Goal: Information Seeking & Learning: Find specific fact

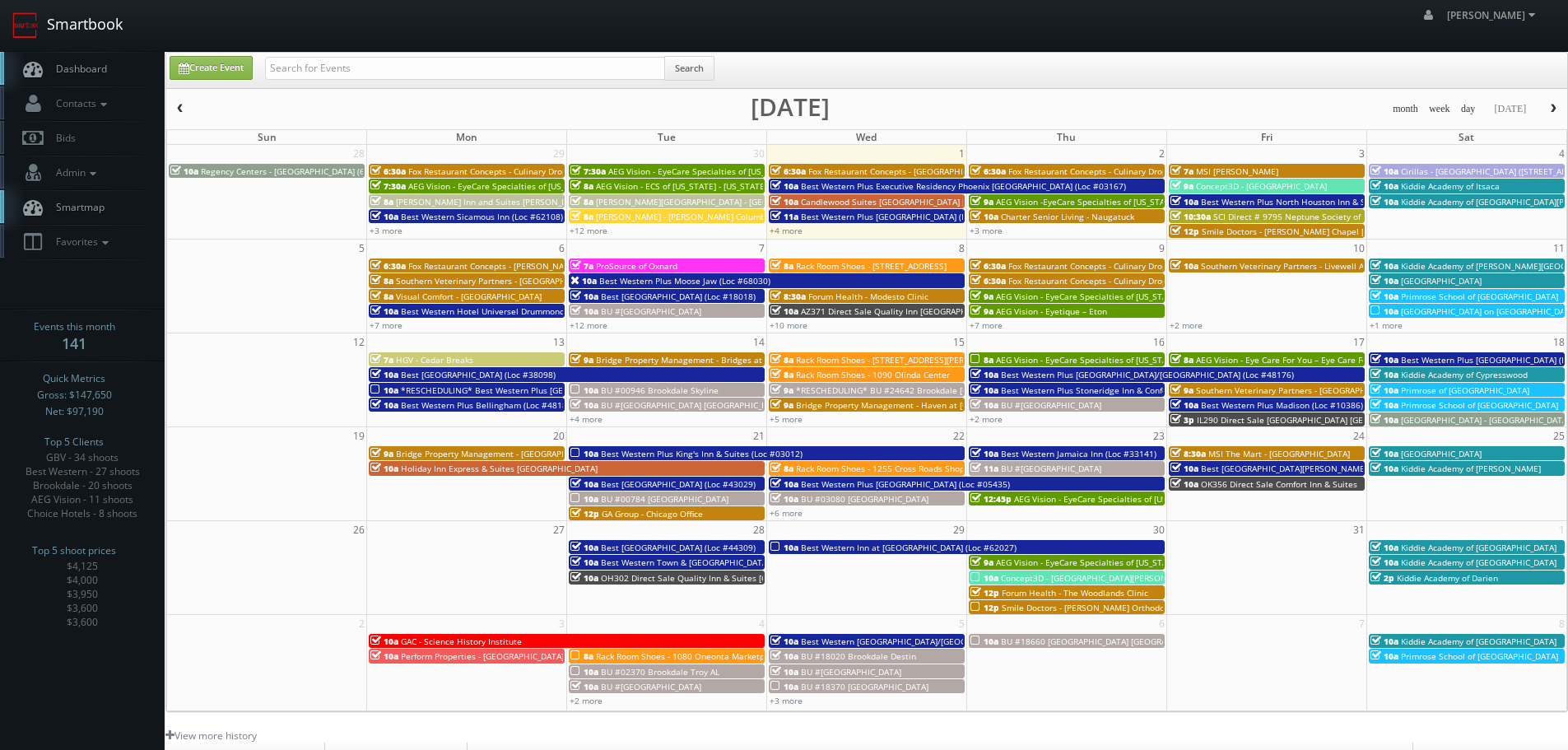
click at [115, 27] on link "Smartbook" at bounding box center [68, 26] width 135 height 51
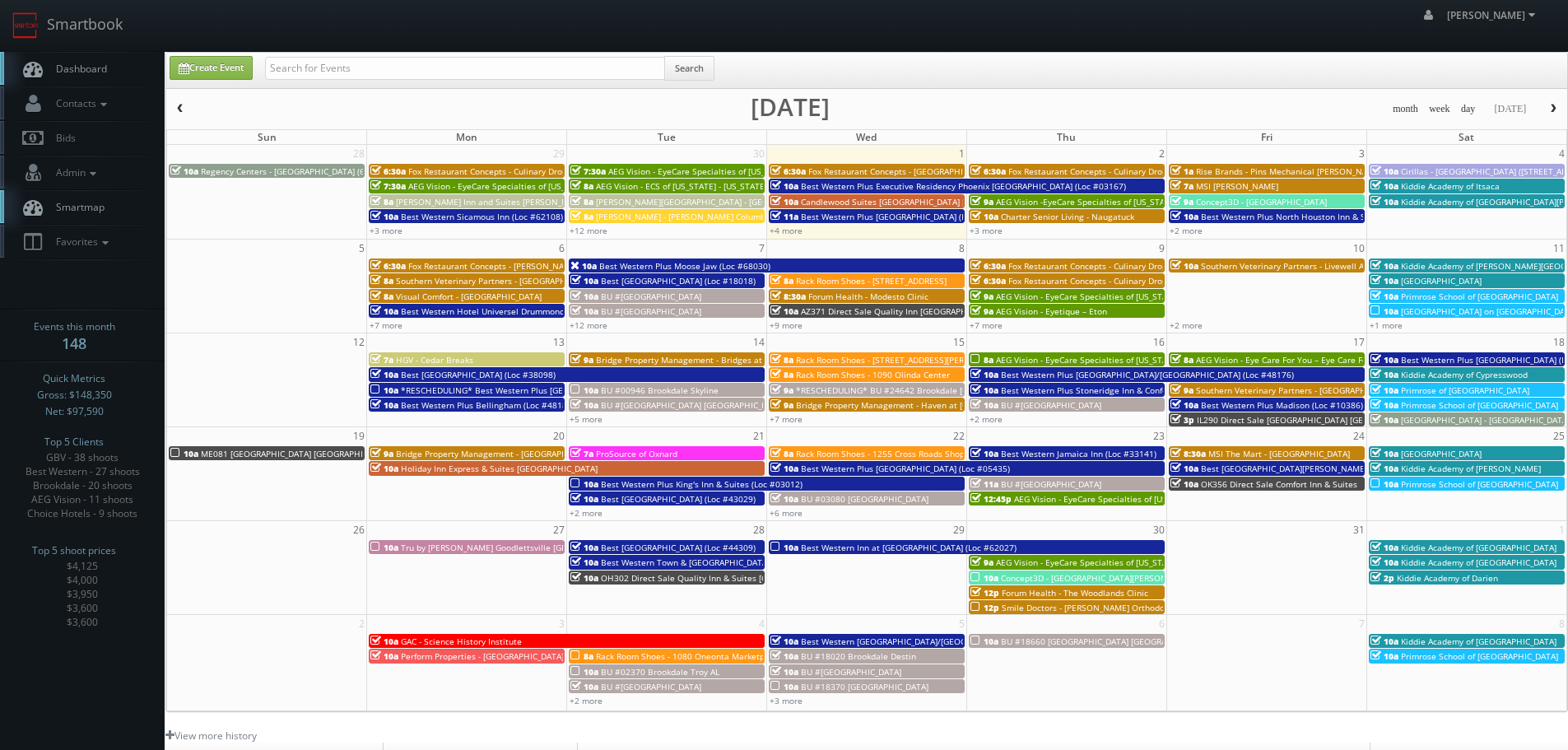
click at [187, 108] on button "button" at bounding box center [181, 109] width 28 height 21
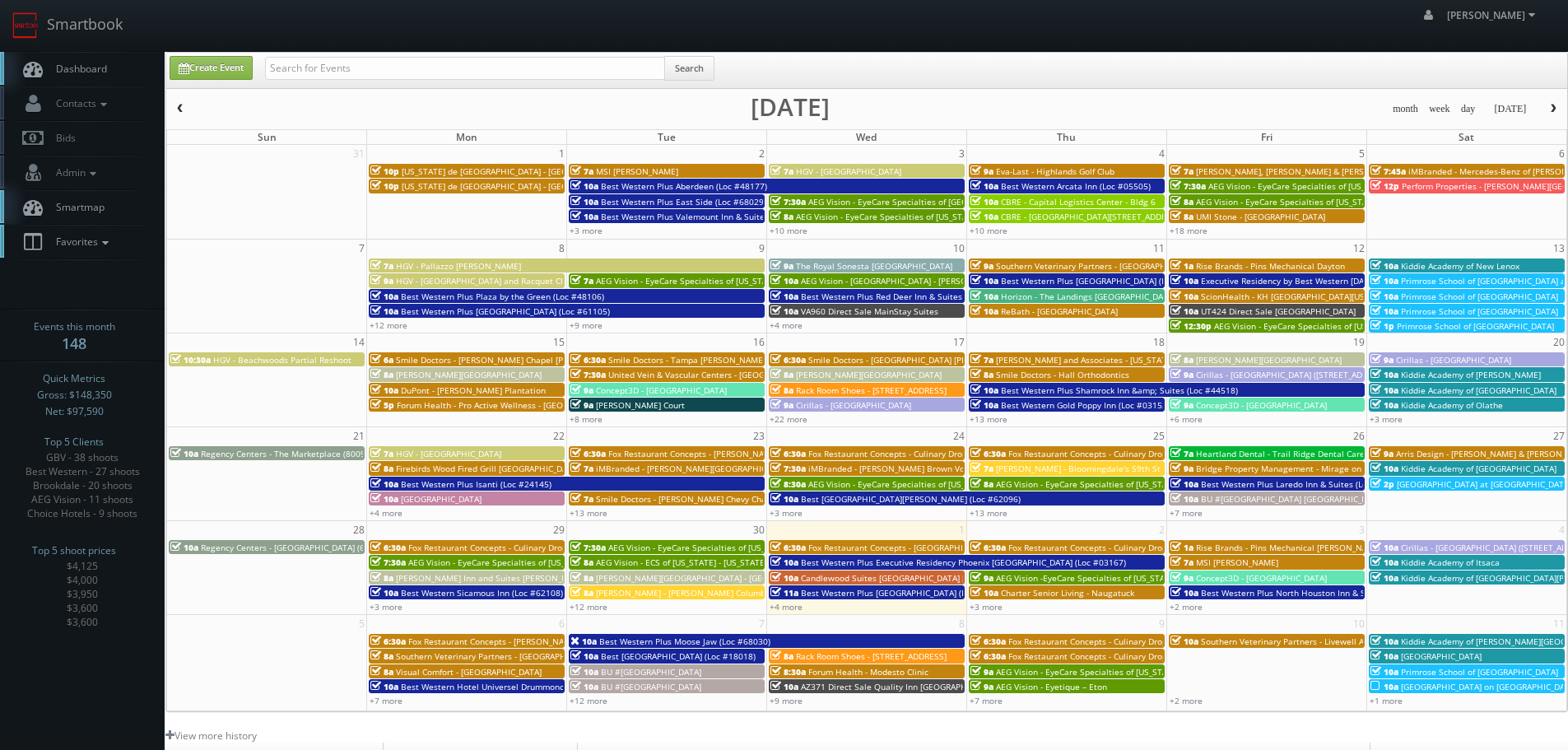
click at [101, 236] on span "Favorites" at bounding box center [80, 241] width 65 height 14
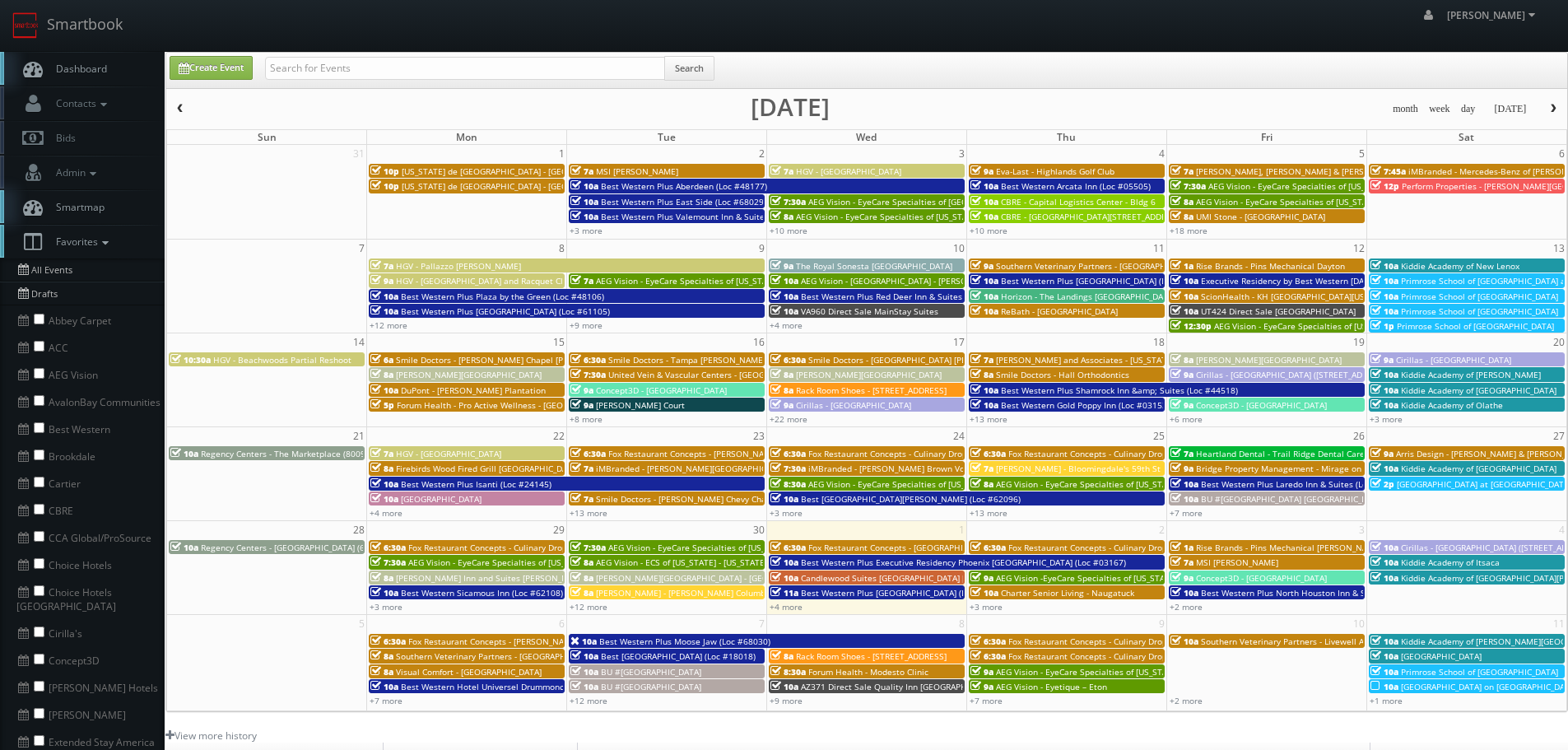
click at [40, 556] on li "Choice Hotels" at bounding box center [82, 563] width 165 height 27
click at [40, 560] on input "checkbox" at bounding box center [39, 563] width 11 height 11
checkbox input "true"
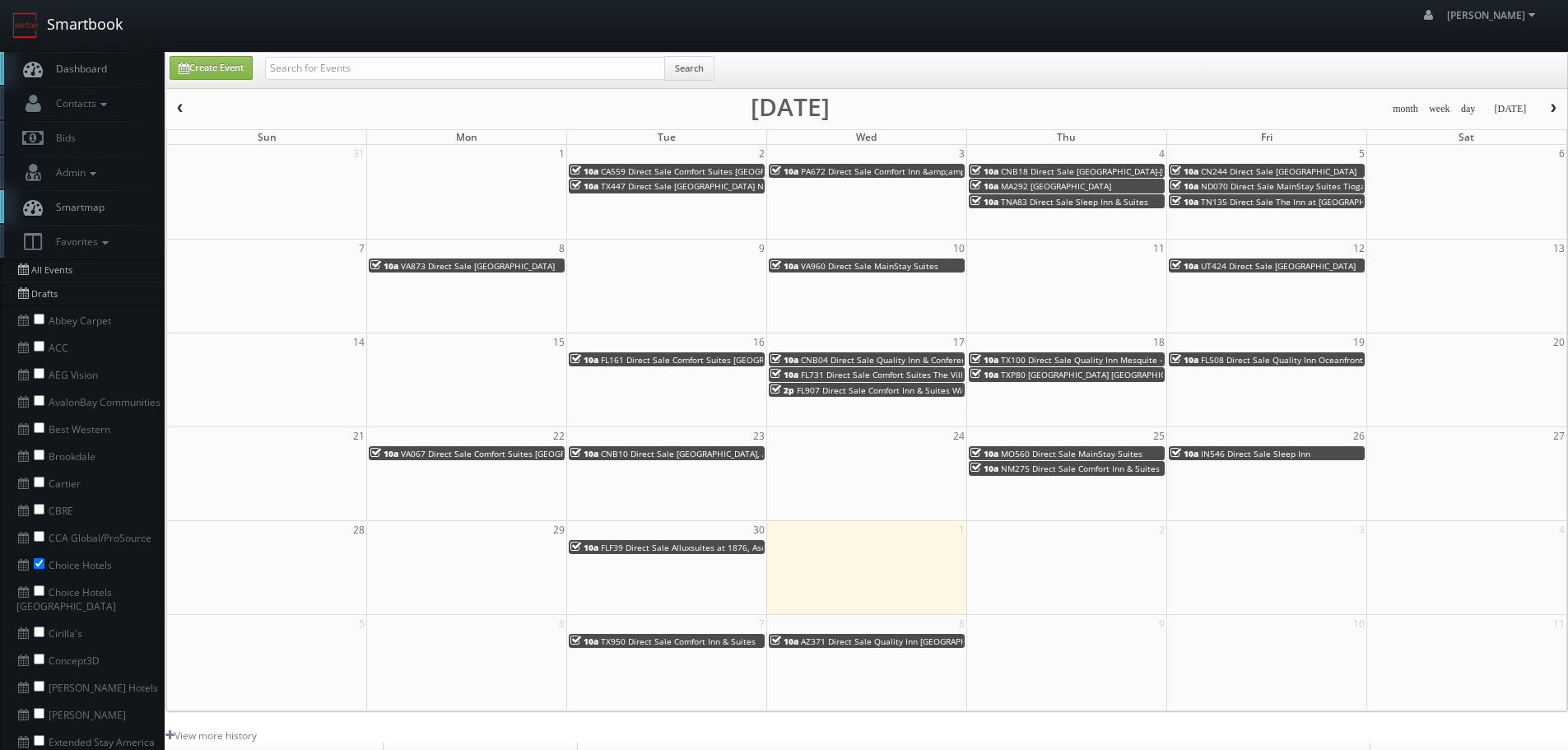
click at [42, 34] on link "Smartbook" at bounding box center [68, 26] width 135 height 51
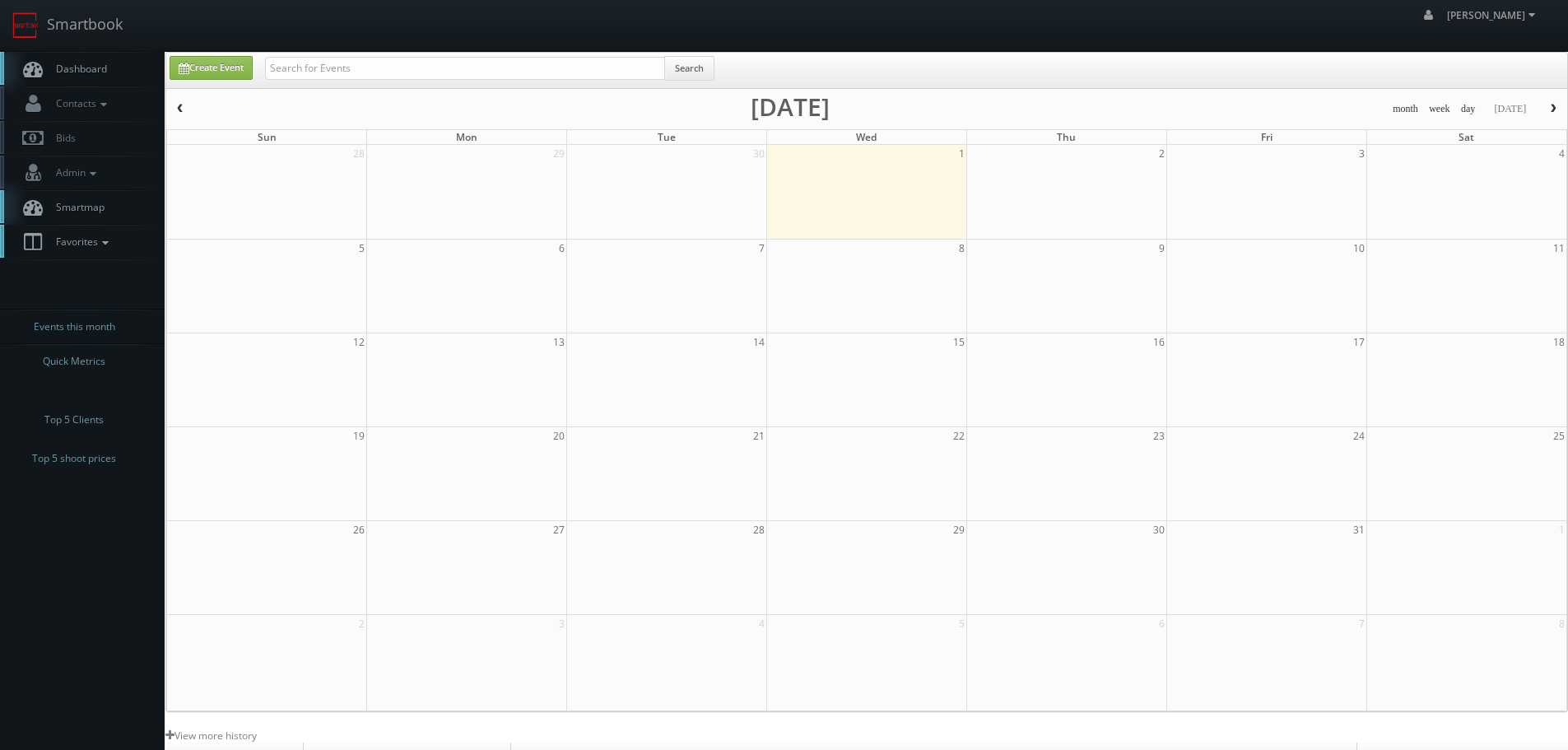
click at [85, 246] on span "Favorites" at bounding box center [80, 241] width 65 height 14
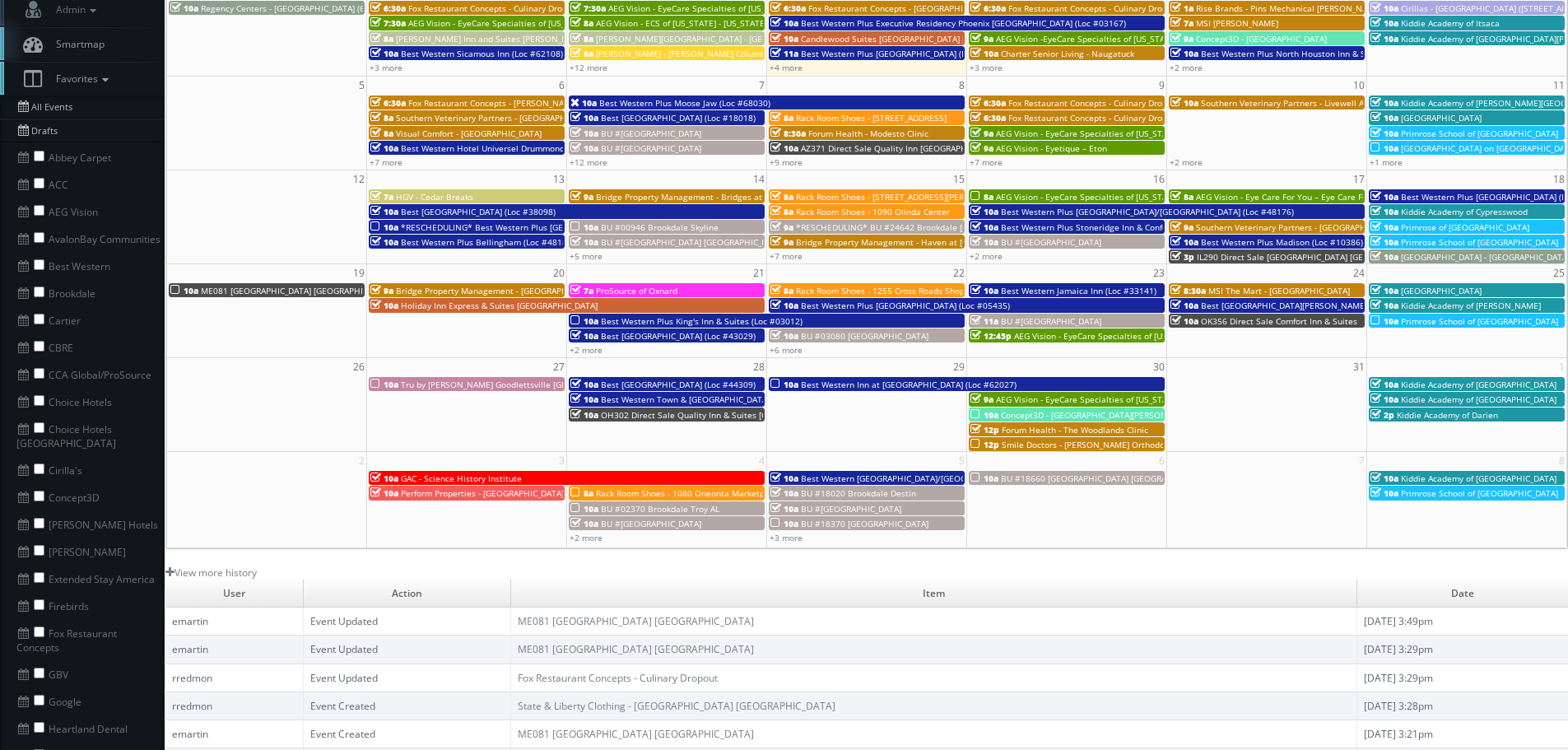
scroll to position [165, 0]
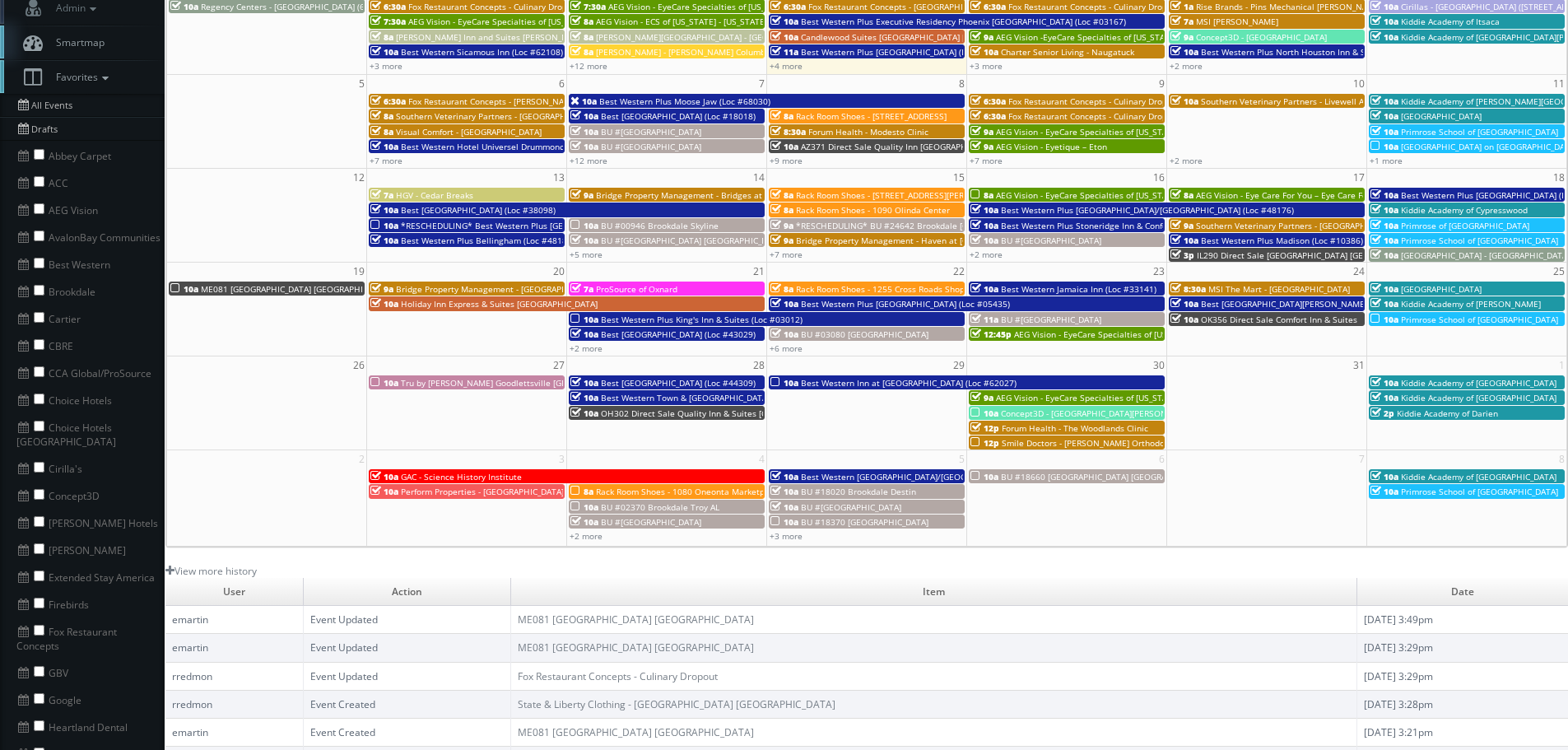
click at [45, 397] on li "Choice Hotels" at bounding box center [82, 398] width 165 height 27
click at [42, 396] on input "checkbox" at bounding box center [39, 398] width 11 height 11
checkbox input "true"
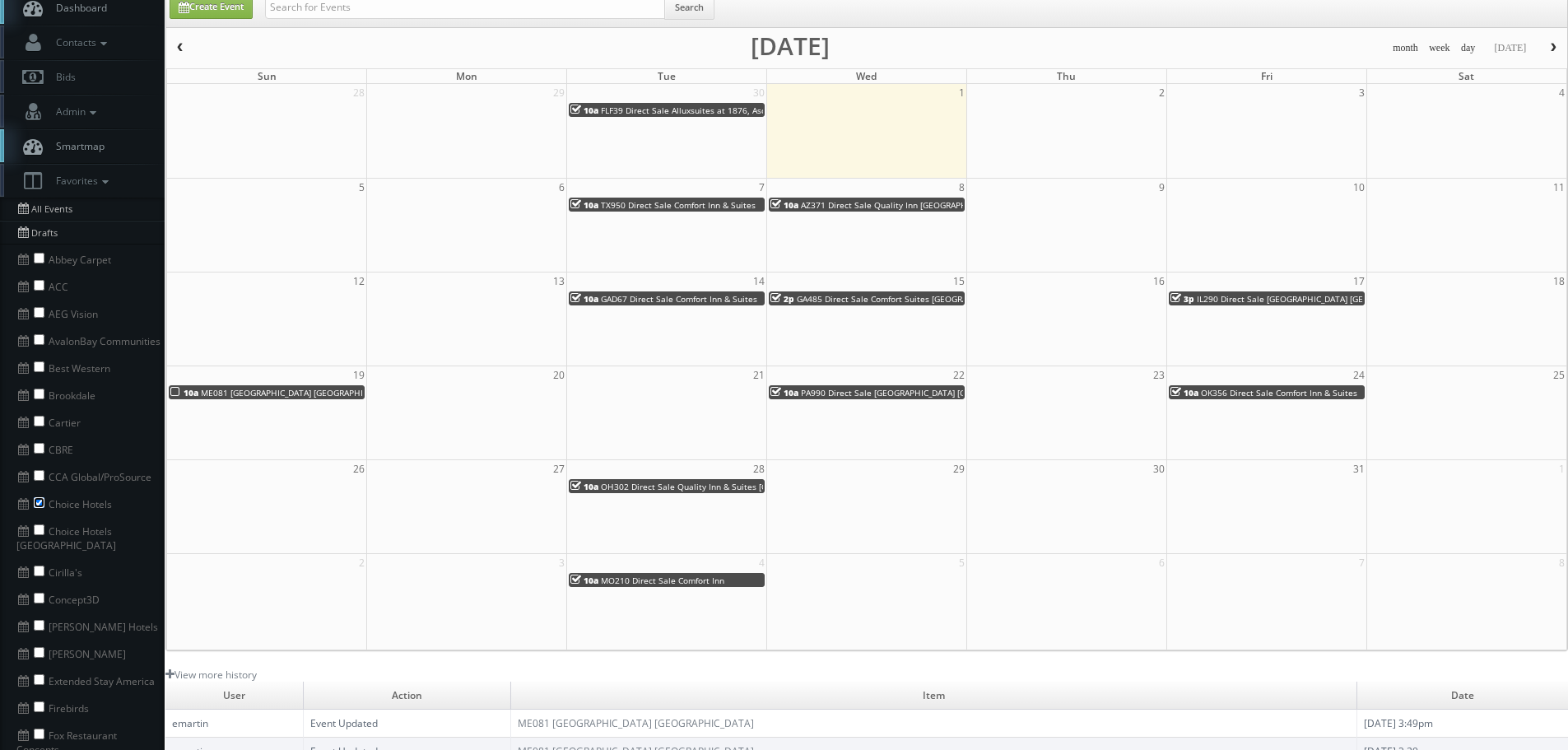
scroll to position [0, 0]
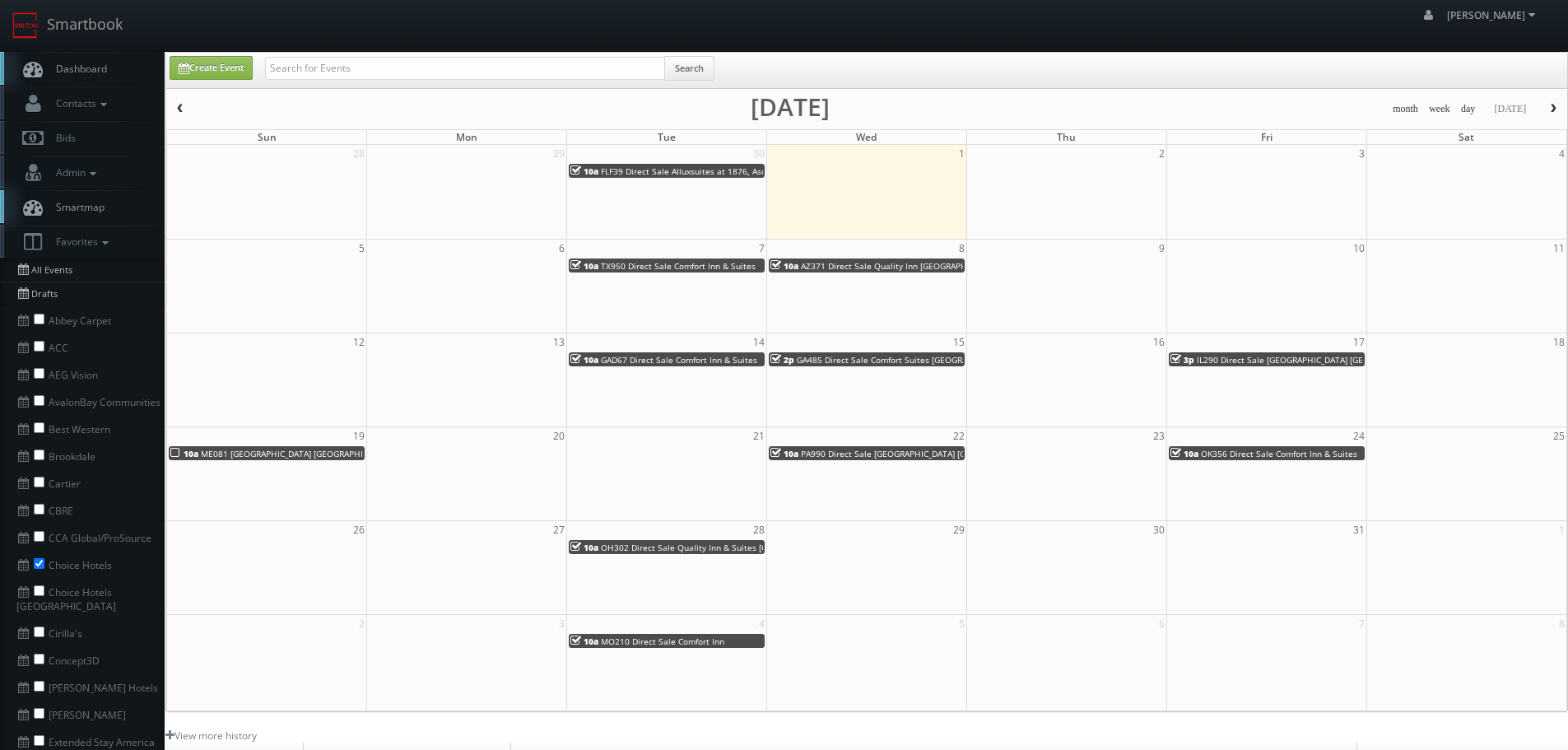
click at [186, 108] on button "button" at bounding box center [181, 109] width 28 height 21
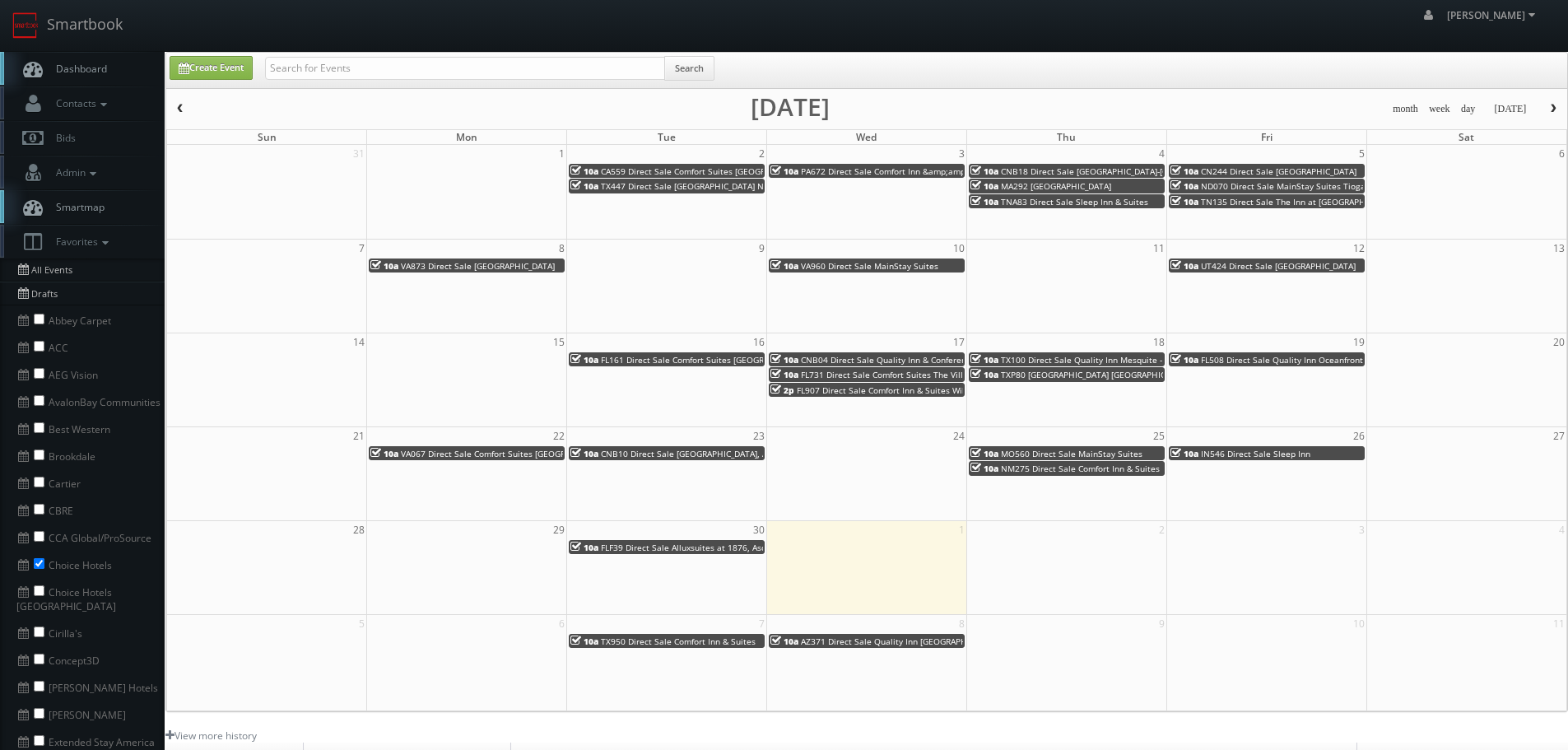
click at [353, 54] on div "Create Event Search" at bounding box center [867, 70] width 1401 height 35
click at [369, 62] on input "text" at bounding box center [465, 68] width 400 height 23
click at [379, 66] on input "text" at bounding box center [465, 68] width 400 height 23
type input "kushner"
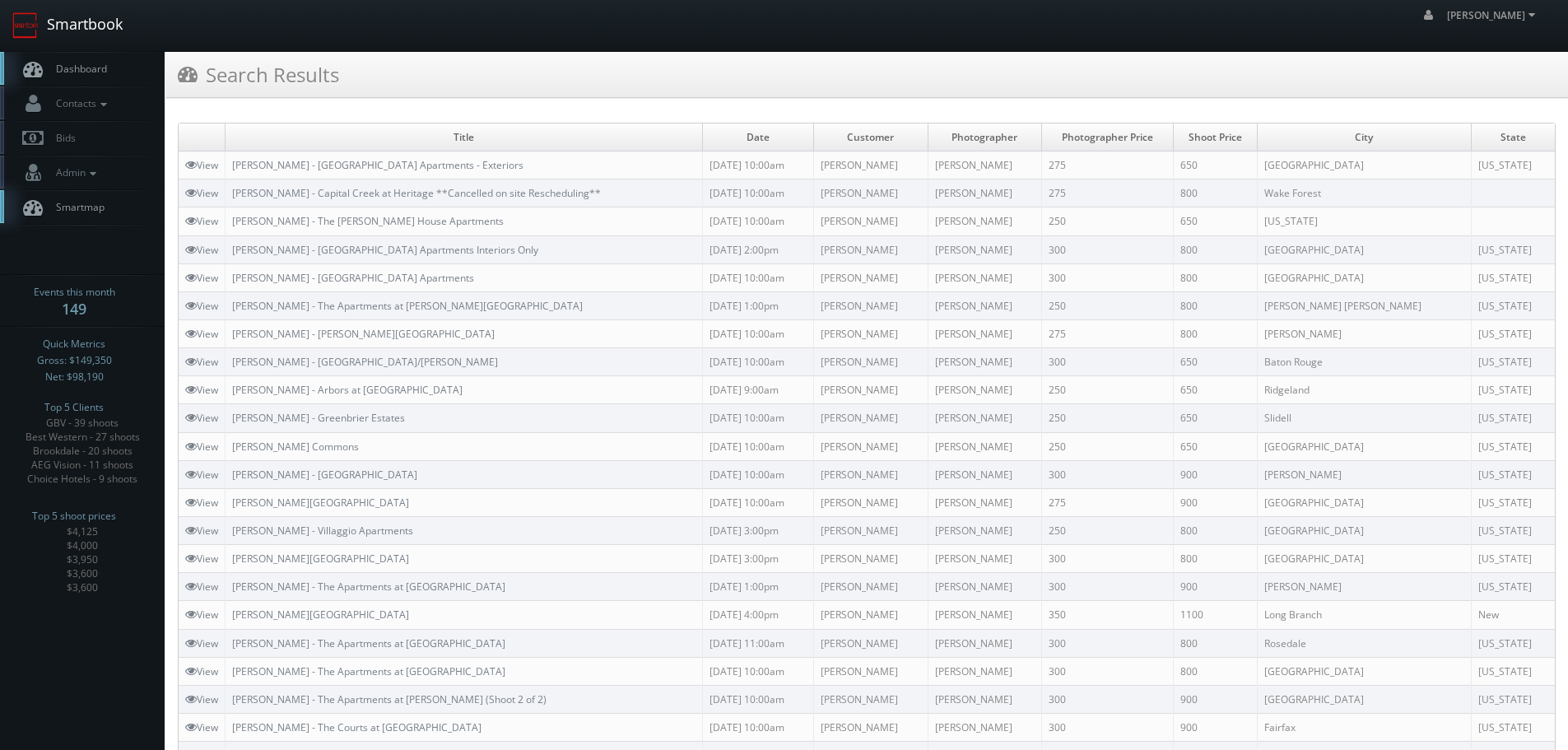
click at [131, 30] on link "Smartbook" at bounding box center [68, 26] width 135 height 51
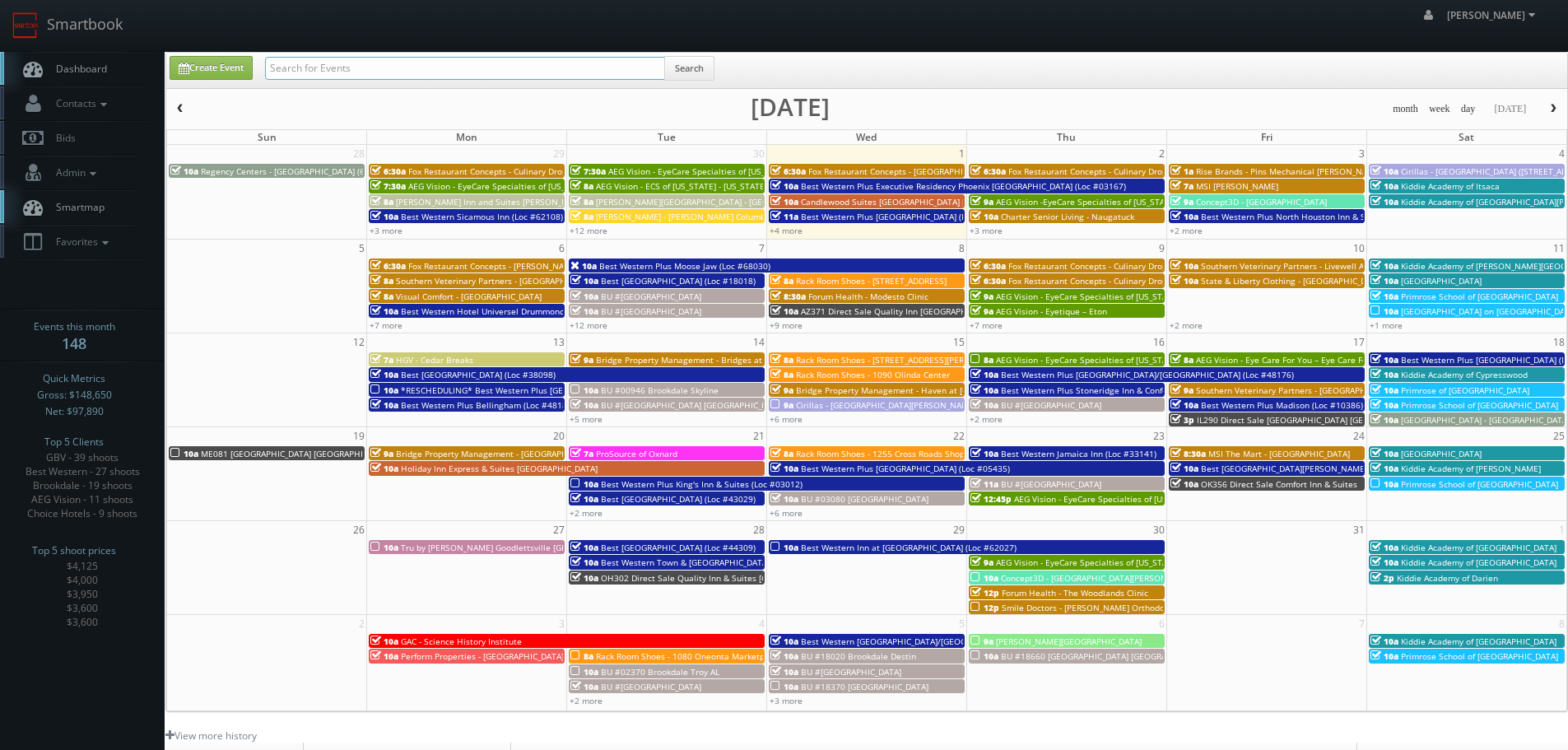
click at [454, 69] on input "text" at bounding box center [465, 68] width 400 height 23
type input "kiddie"
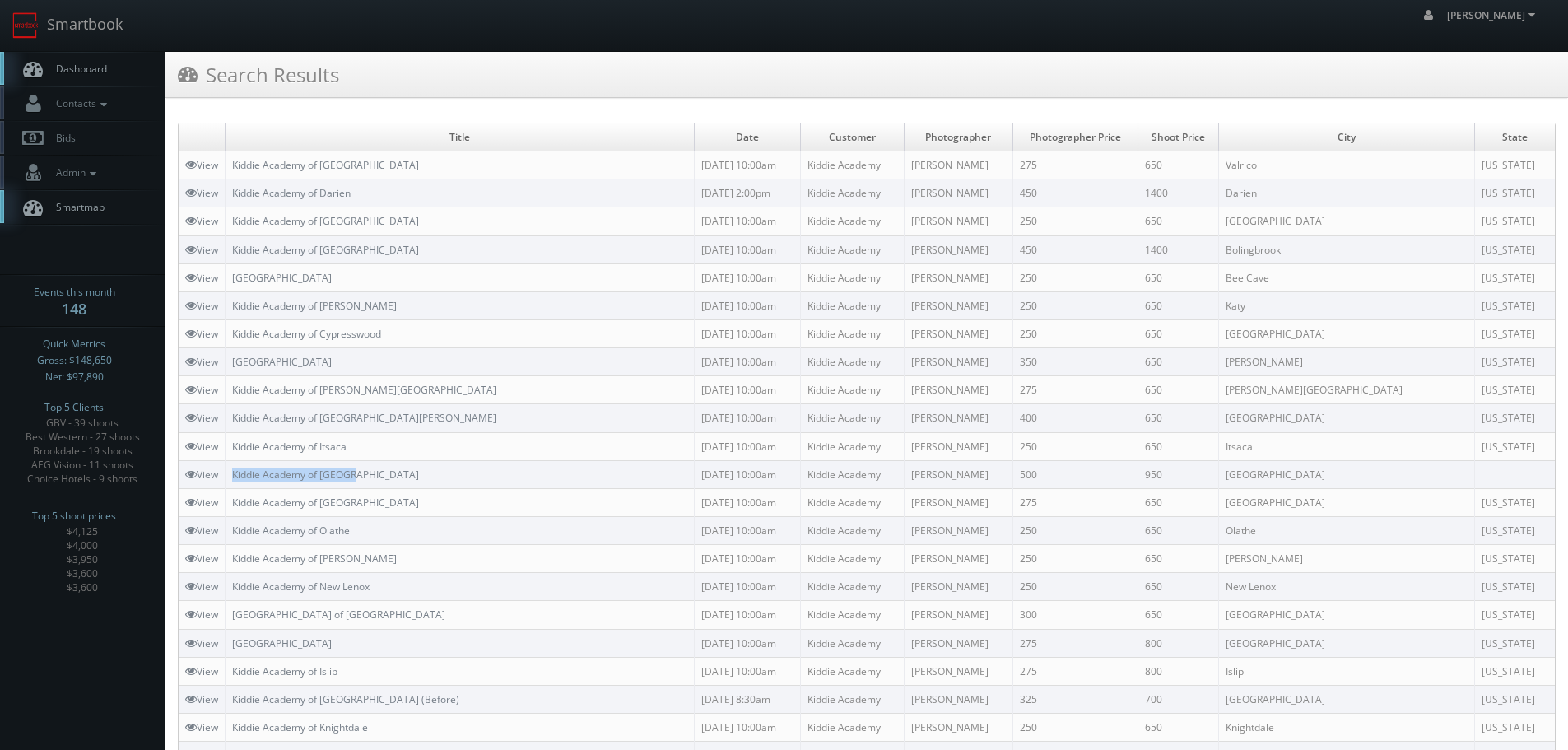
copy link "Kiddie Academy of Albany"
drag, startPoint x: 441, startPoint y: 473, endPoint x: 233, endPoint y: 478, distance: 208.1
click at [233, 478] on td "Kiddie Academy of Albany" at bounding box center [460, 474] width 469 height 28
click at [54, 20] on link "Smartbook" at bounding box center [68, 26] width 135 height 51
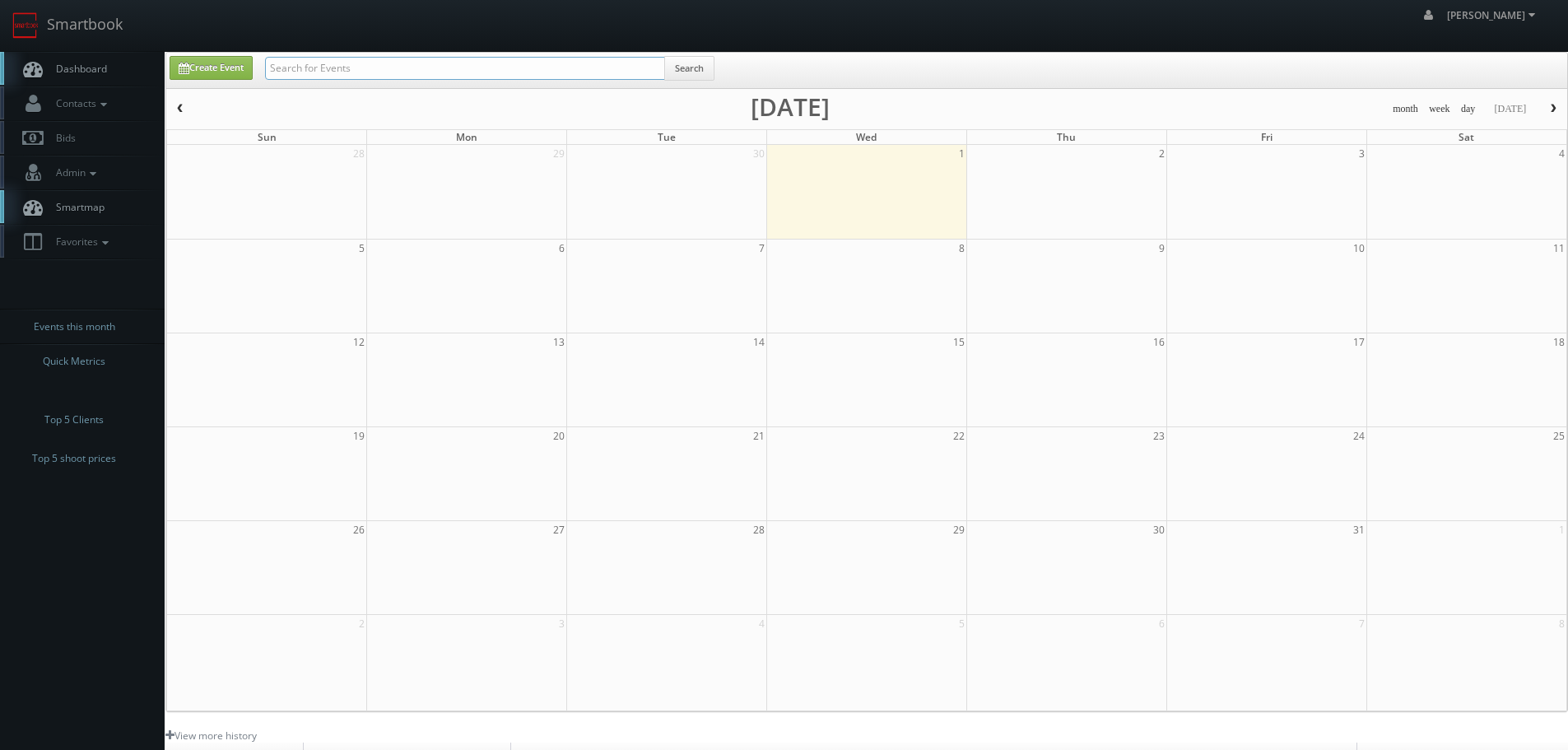
click at [393, 73] on input "text" at bounding box center [465, 68] width 400 height 23
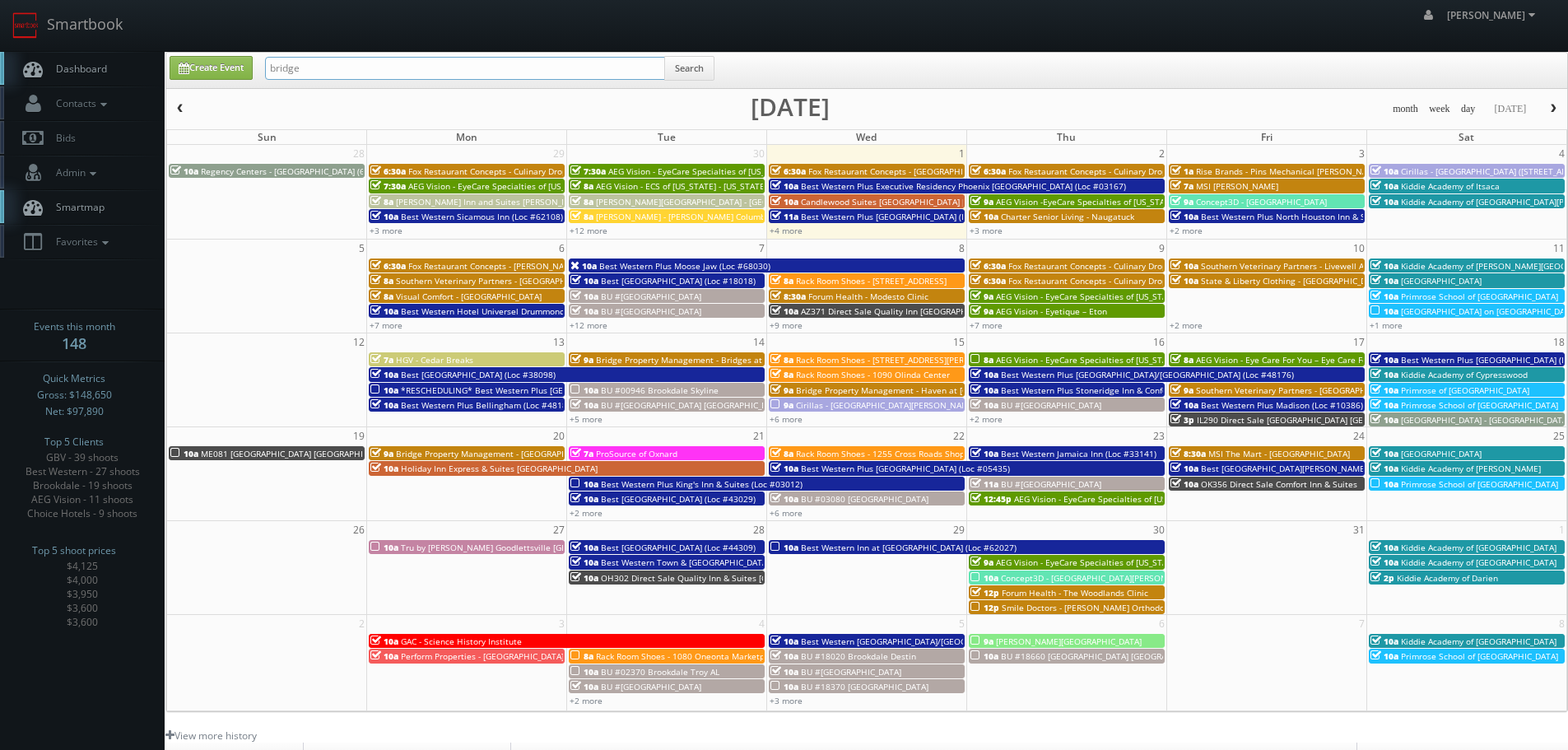
type input "bridge"
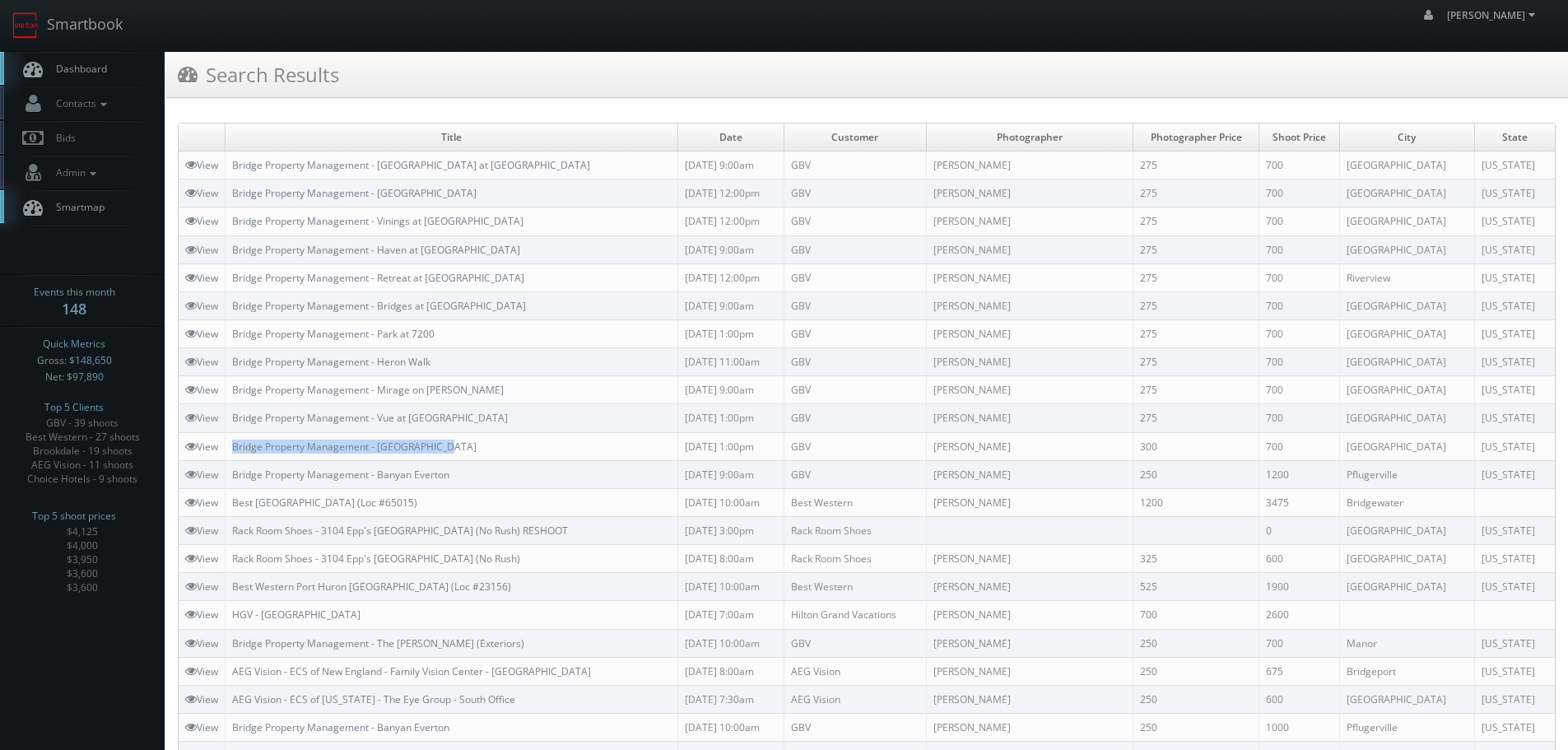
copy link "Bridge Property Management - [GEOGRAPHIC_DATA]"
drag, startPoint x: 467, startPoint y: 443, endPoint x: 228, endPoint y: 443, distance: 239.0
click at [228, 443] on td "Bridge Property Management - Westland Park" at bounding box center [452, 446] width 453 height 28
click at [124, 32] on link "Smartbook" at bounding box center [68, 26] width 135 height 51
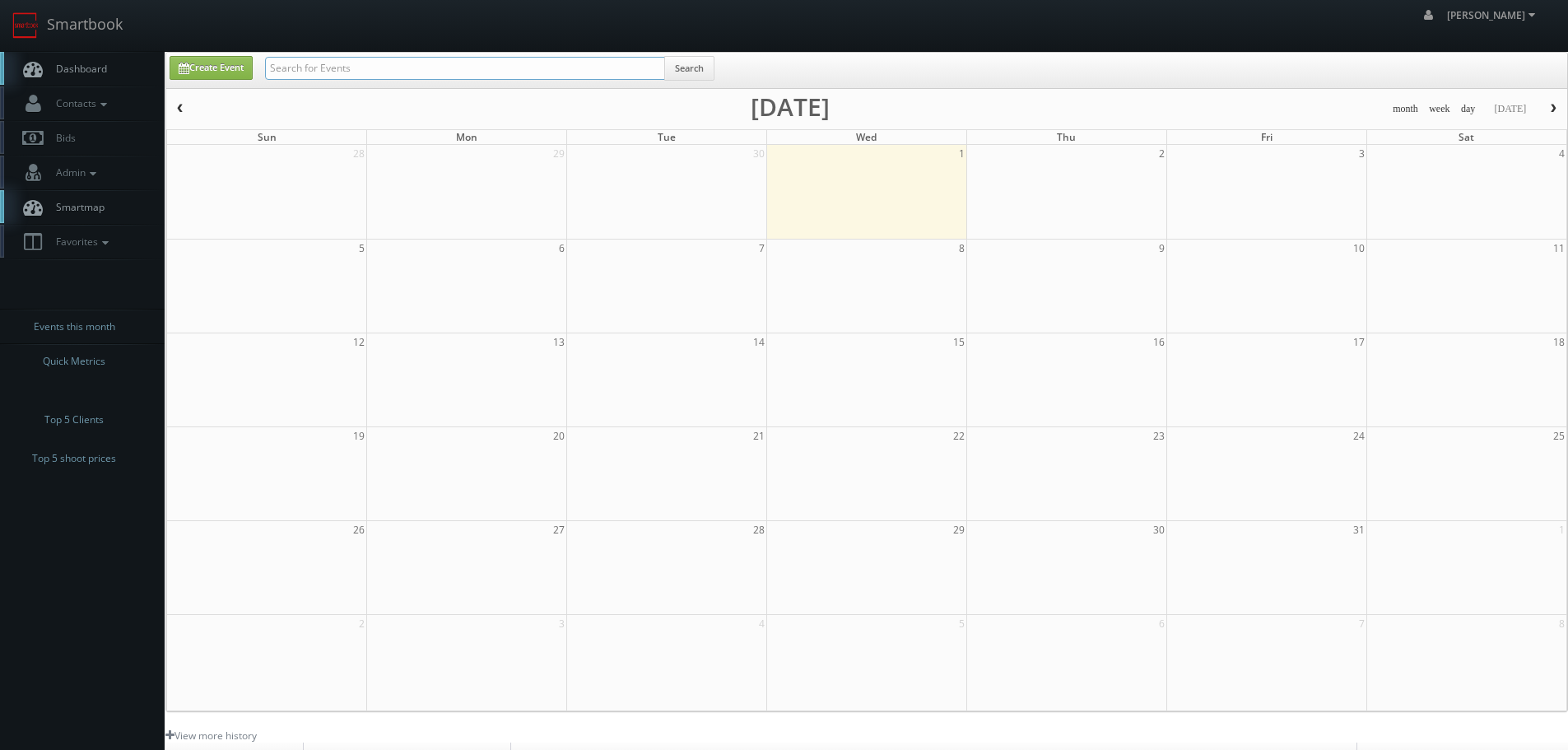
click at [327, 68] on input "text" at bounding box center [465, 68] width 400 height 23
type input "heartland"
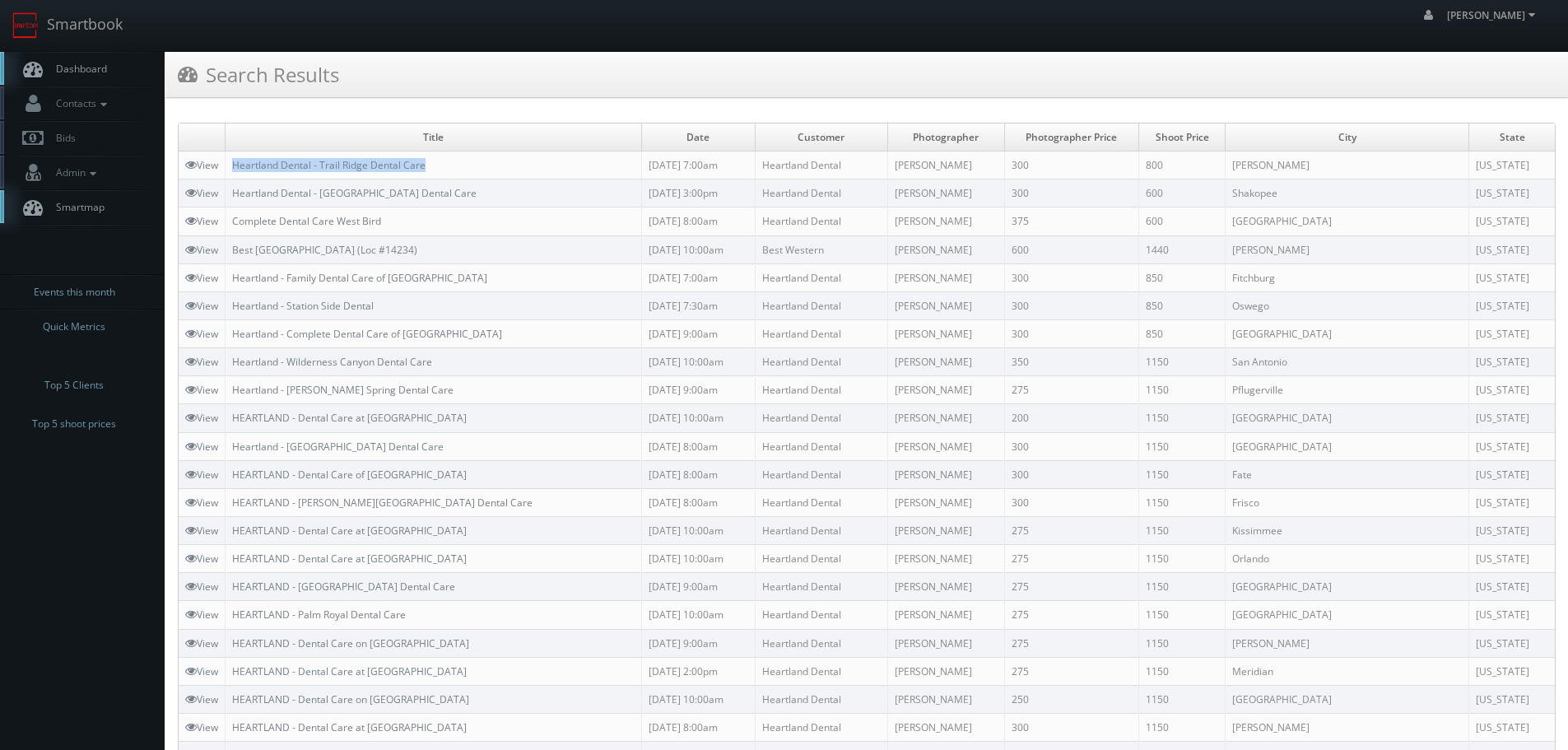
copy tr "Heartland Dental - Trail Ridge Dental Care"
drag, startPoint x: 523, startPoint y: 162, endPoint x: 222, endPoint y: 171, distance: 301.1
click at [222, 171] on tr "View Heartland Dental - Trail Ridge Dental Care 09/26/2025 7:00am Heartland Den…" at bounding box center [867, 166] width 1377 height 28
drag, startPoint x: 92, startPoint y: 35, endPoint x: 113, endPoint y: 36, distance: 21.0
click at [92, 35] on link "Smartbook" at bounding box center [68, 26] width 135 height 51
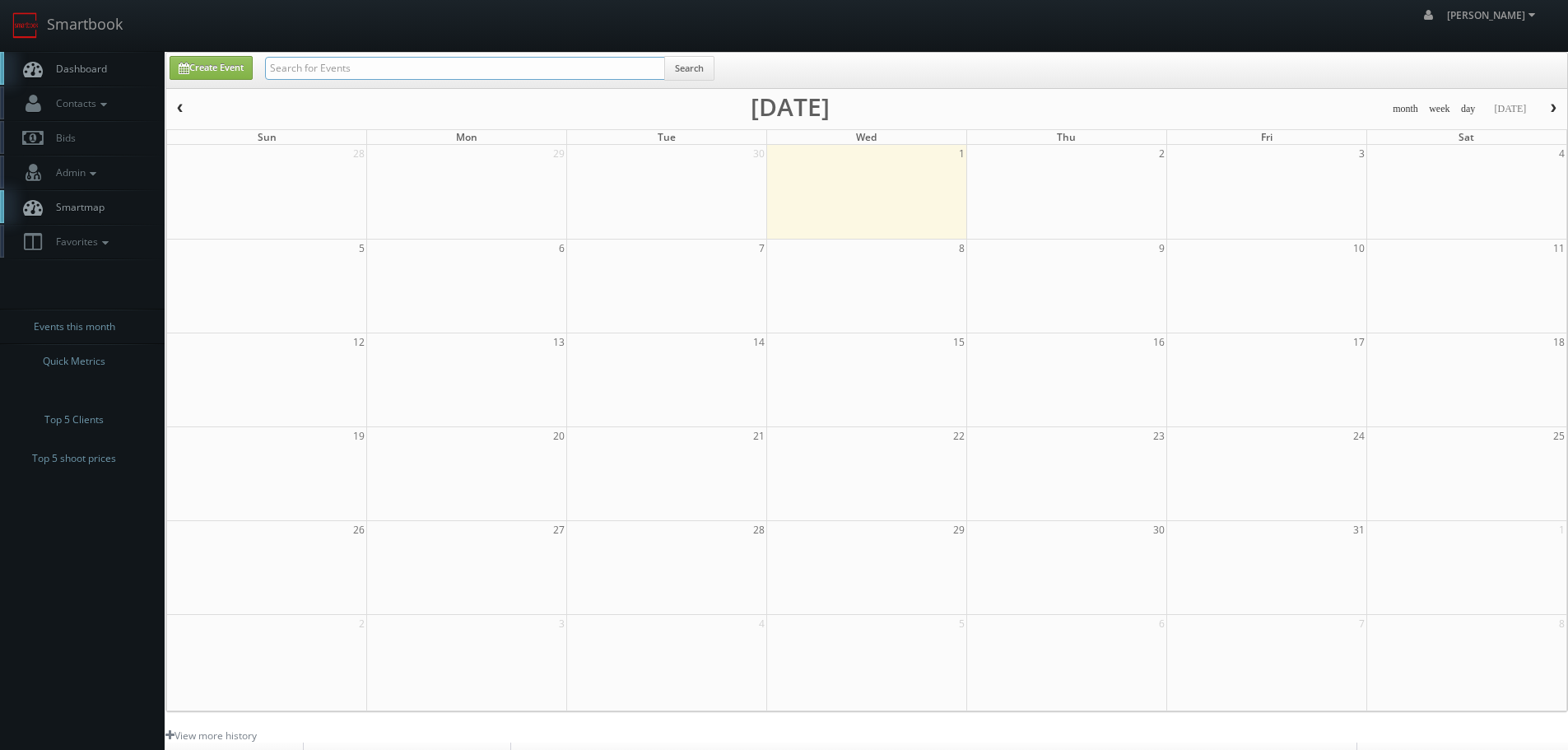
click at [340, 63] on input "text" at bounding box center [465, 68] width 400 height 23
type input "mo560"
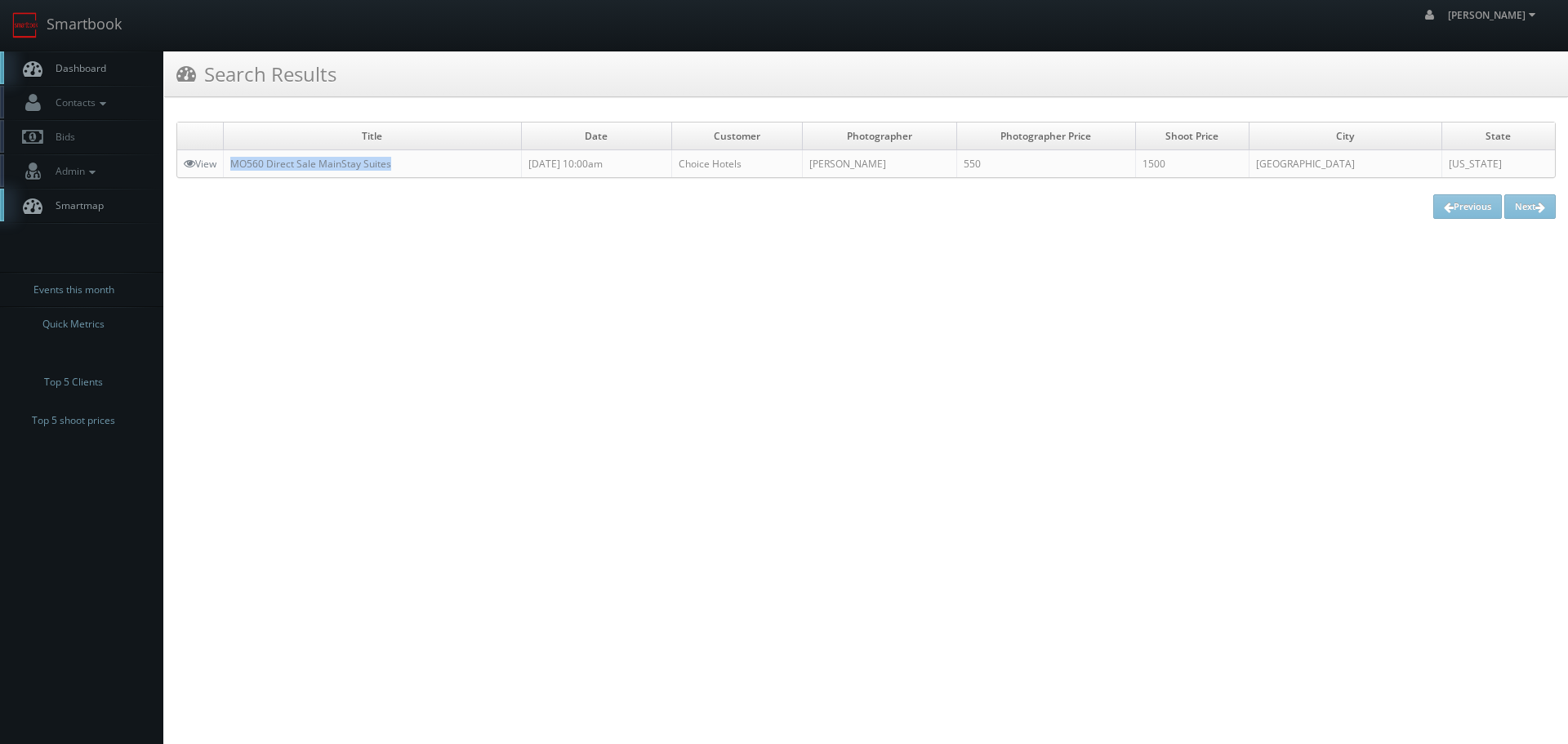
copy link "MO560 Direct Sale MainStay Suites"
drag, startPoint x: 407, startPoint y: 161, endPoint x: 230, endPoint y: 161, distance: 177.0
click at [230, 161] on td "MO560 Direct Sale MainStay Suites" at bounding box center [373, 164] width 298 height 28
click at [118, 29] on link "Smartbook" at bounding box center [67, 25] width 134 height 51
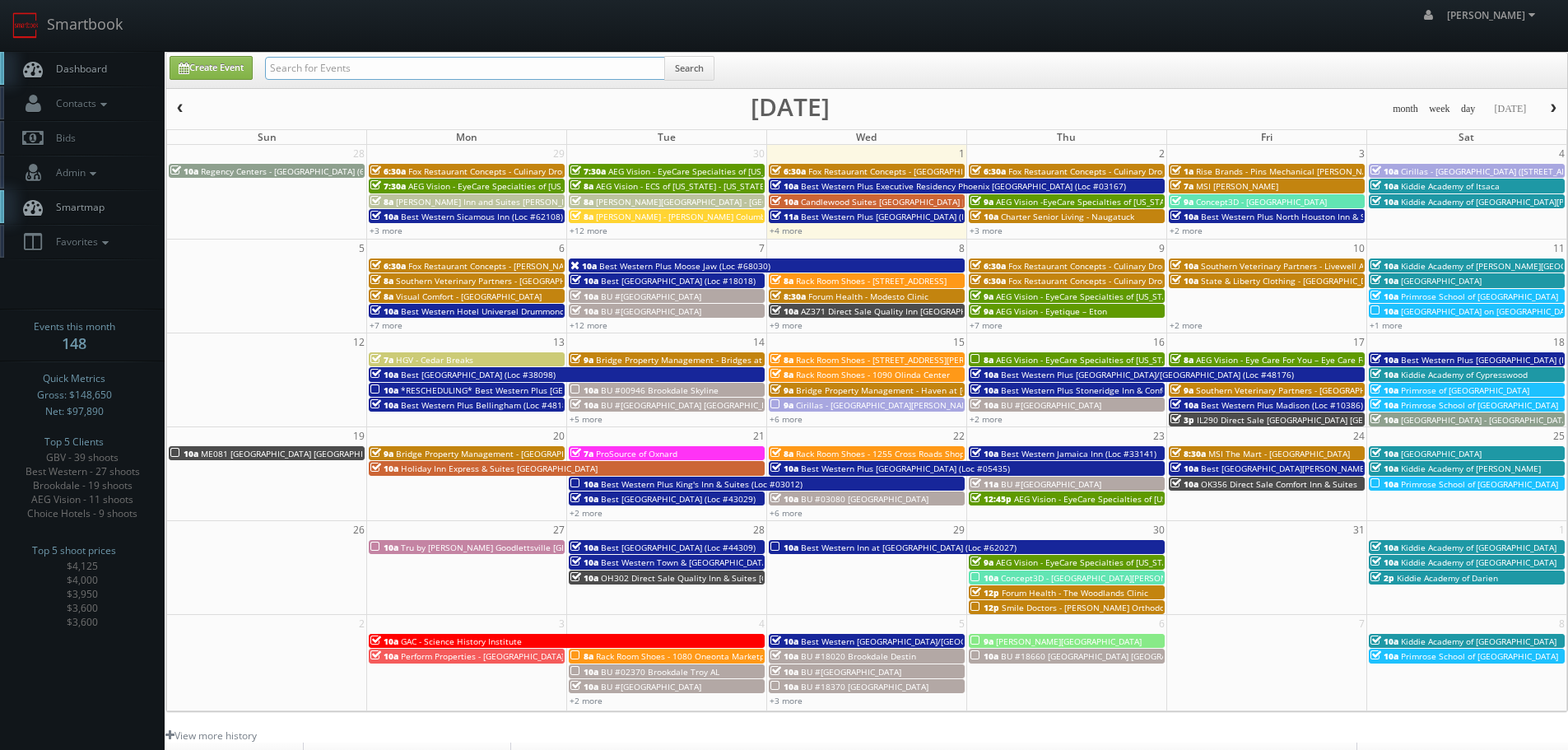
click at [439, 71] on input "text" at bounding box center [465, 68] width 400 height 23
type input "culinary dropout"
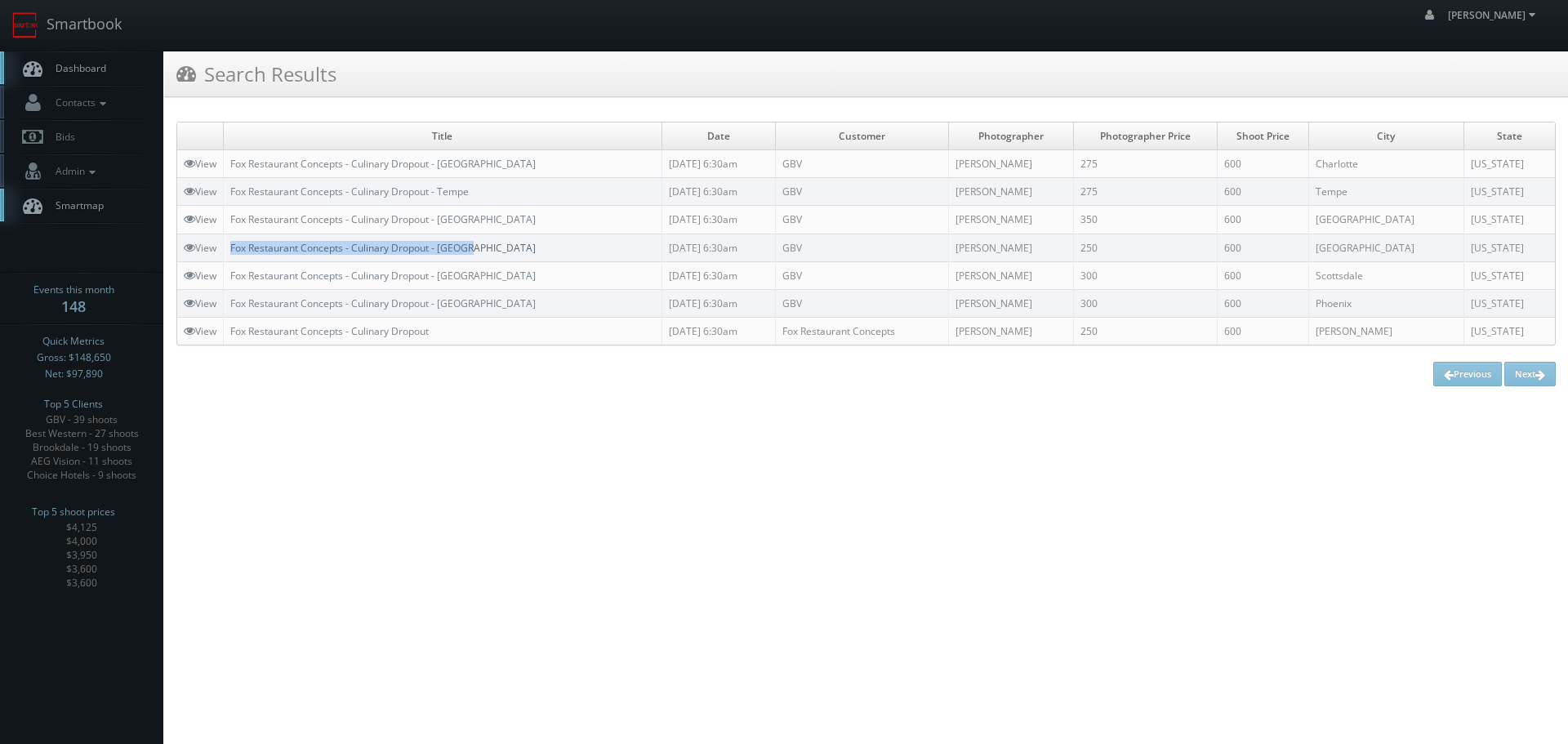
copy link "Fox Restaurant Concepts - Culinary Dropout - [GEOGRAPHIC_DATA]"
drag, startPoint x: 510, startPoint y: 245, endPoint x: 233, endPoint y: 247, distance: 277.0
click at [233, 247] on td "Fox Restaurant Concepts - Culinary Dropout - [GEOGRAPHIC_DATA]" at bounding box center [443, 248] width 438 height 28
click at [115, 19] on link "Smartbook" at bounding box center [67, 25] width 134 height 51
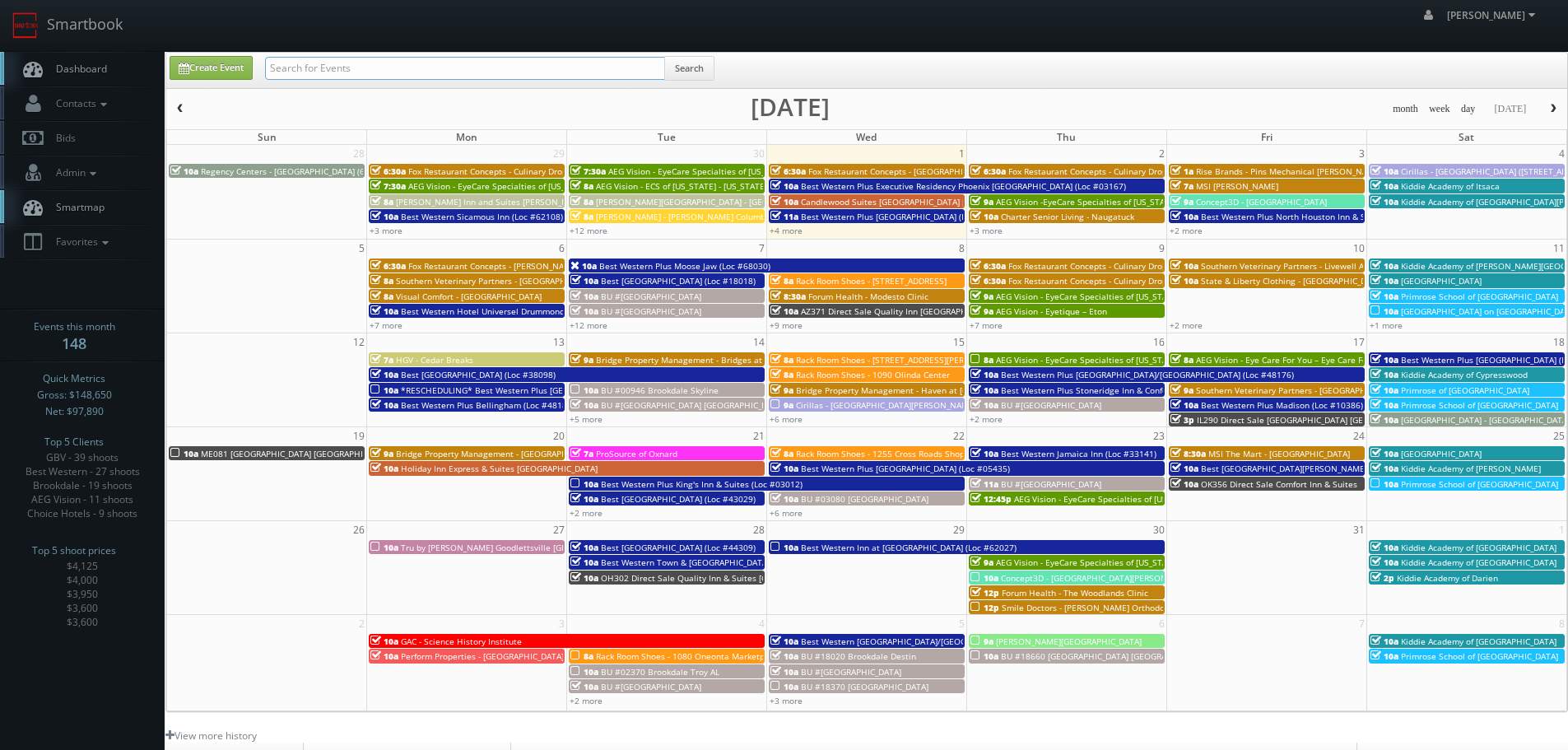
click at [500, 59] on input "text" at bounding box center [465, 68] width 400 height 23
type input "63020"
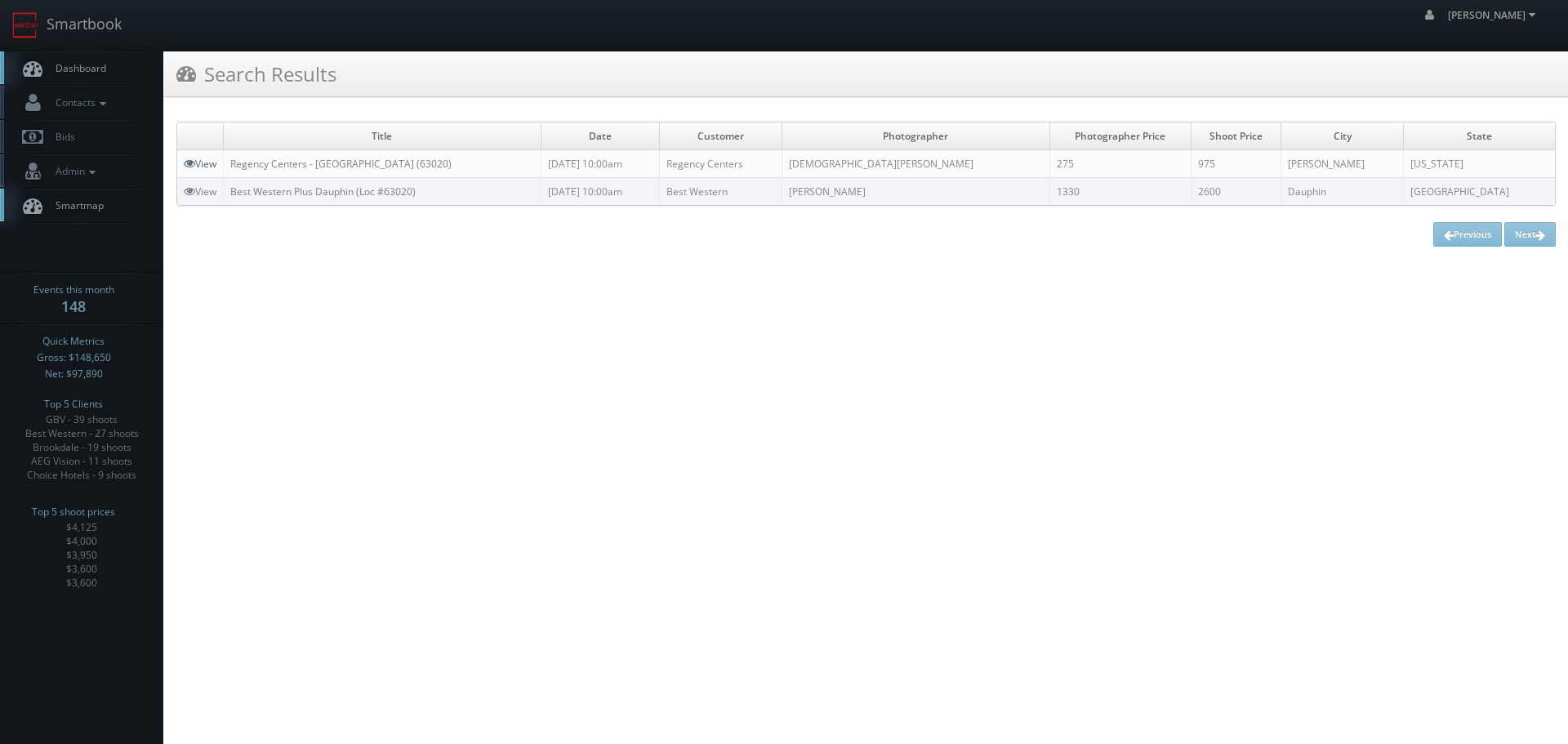
click at [204, 162] on link "View" at bounding box center [200, 164] width 33 height 14
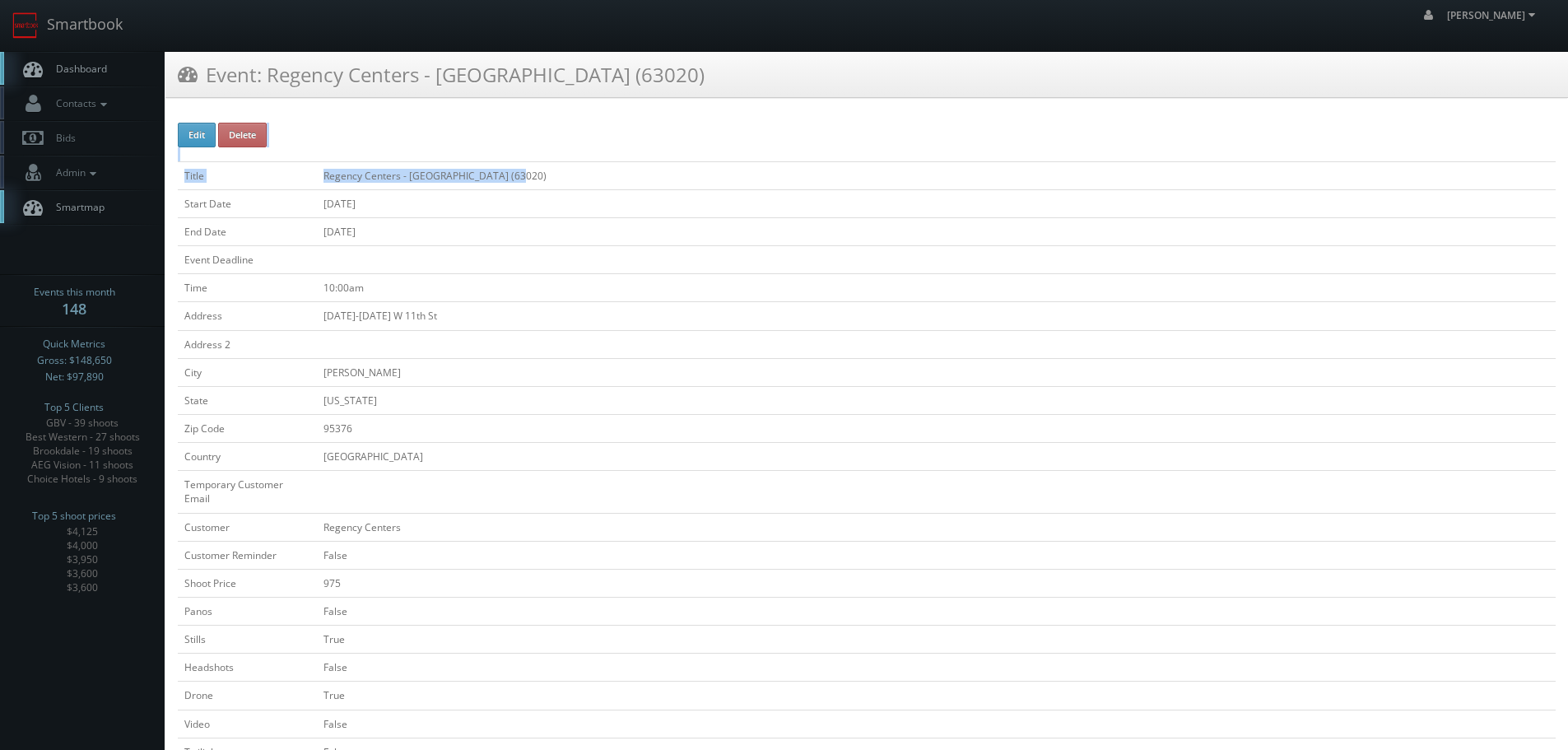
drag, startPoint x: 539, startPoint y: 175, endPoint x: 298, endPoint y: 155, distance: 241.8
drag, startPoint x: 294, startPoint y: 166, endPoint x: 307, endPoint y: 169, distance: 13.3
click at [296, 167] on td "Title" at bounding box center [247, 176] width 139 height 28
click at [307, 169] on td "Title" at bounding box center [247, 176] width 139 height 28
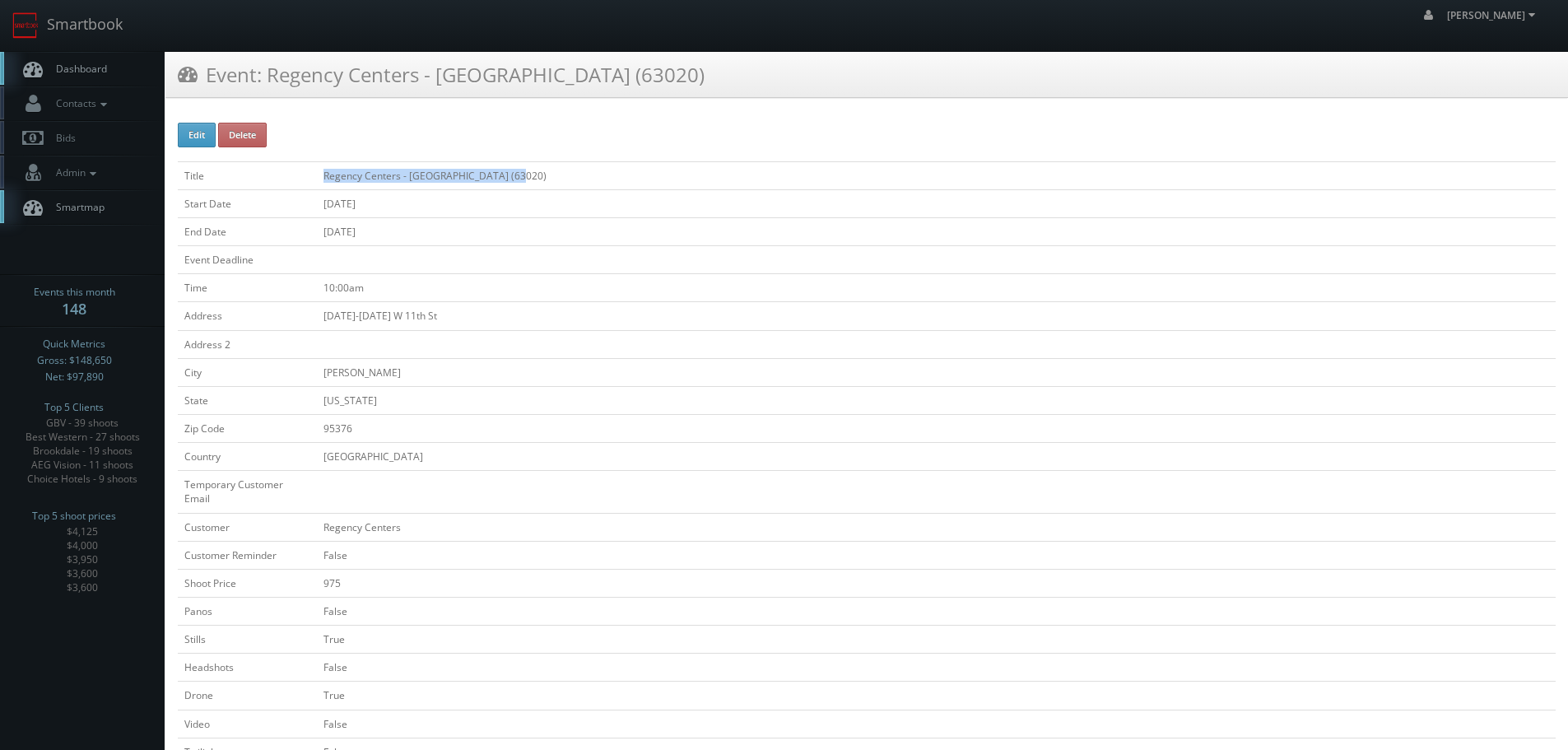
drag, startPoint x: 311, startPoint y: 174, endPoint x: 495, endPoint y: 181, distance: 184.1
click at [514, 187] on tr "Title Regency Centers - Corral Hollow (63020)" at bounding box center [867, 176] width 1378 height 28
copy tr "Regency Centers - [GEOGRAPHIC_DATA] (63020)"
click at [554, 171] on td "Regency Centers - [GEOGRAPHIC_DATA] (63020)" at bounding box center [936, 176] width 1239 height 28
copy tr "Regency Centers - [GEOGRAPHIC_DATA] (63020)"
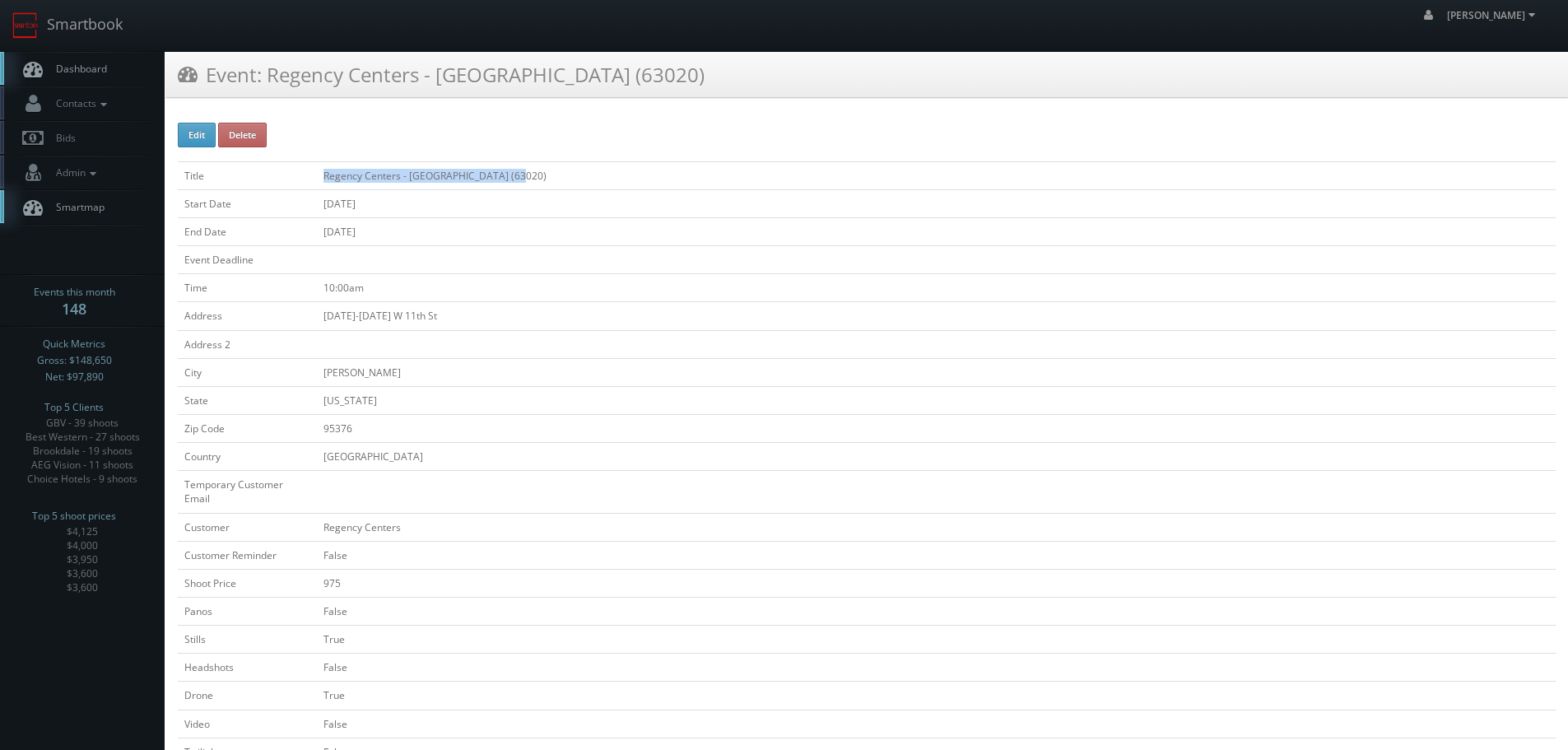
drag, startPoint x: 577, startPoint y: 164, endPoint x: 314, endPoint y: 167, distance: 263.0
click at [314, 167] on tr "Title Regency Centers - Corral Hollow (63020)" at bounding box center [867, 176] width 1378 height 28
click at [57, 19] on link "Smartbook" at bounding box center [68, 26] width 135 height 51
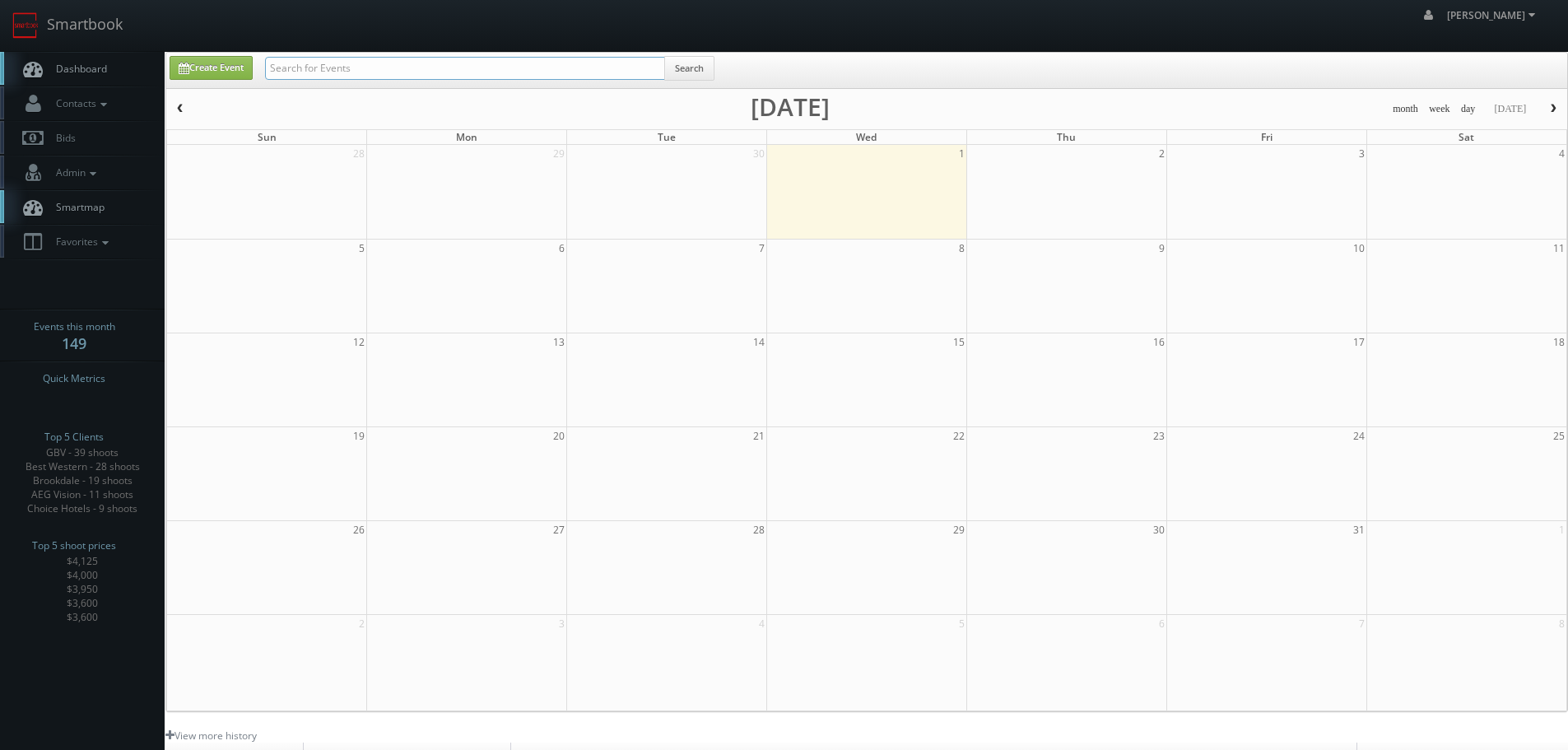
click at [376, 68] on input "text" at bounding box center [465, 68] width 400 height 23
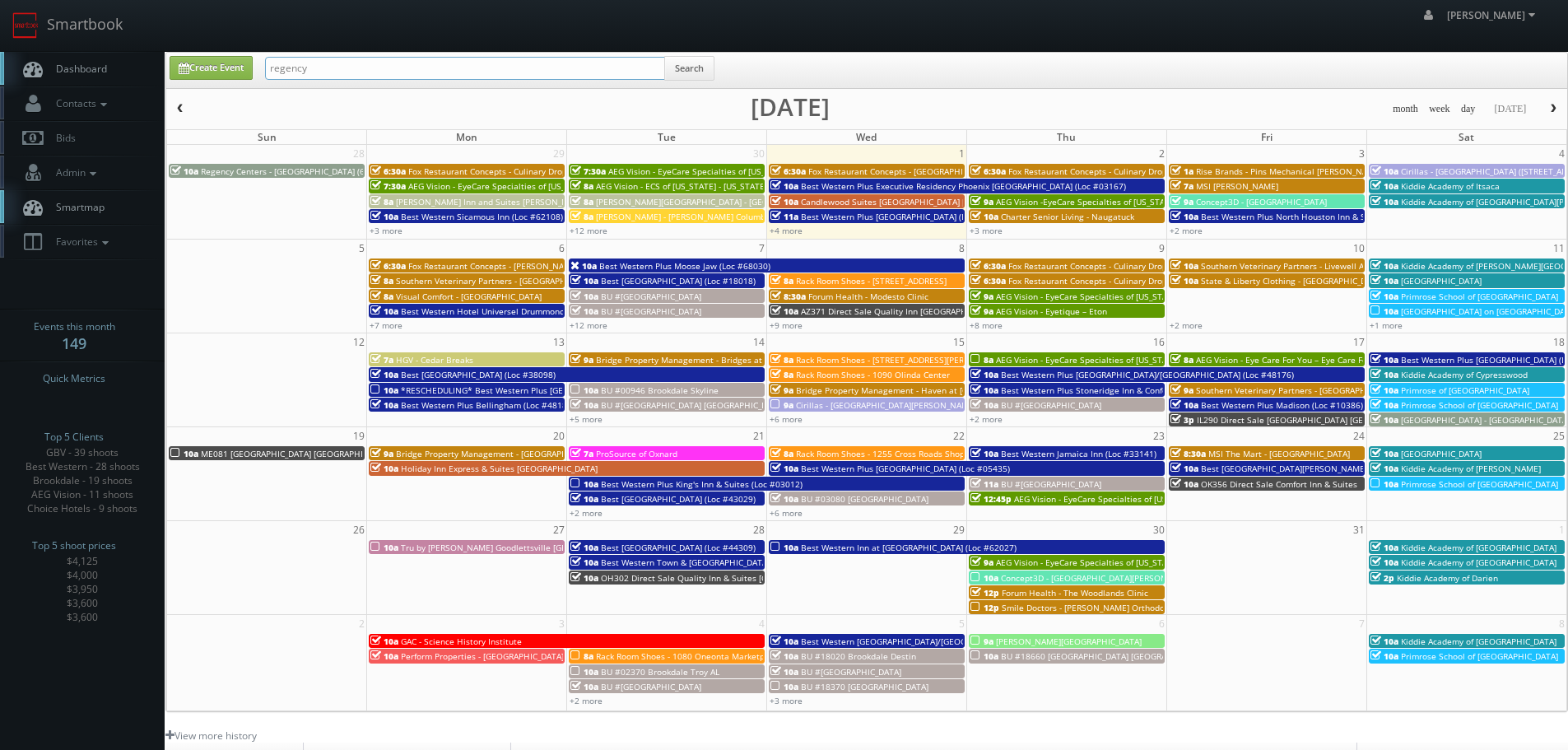
type input "regency"
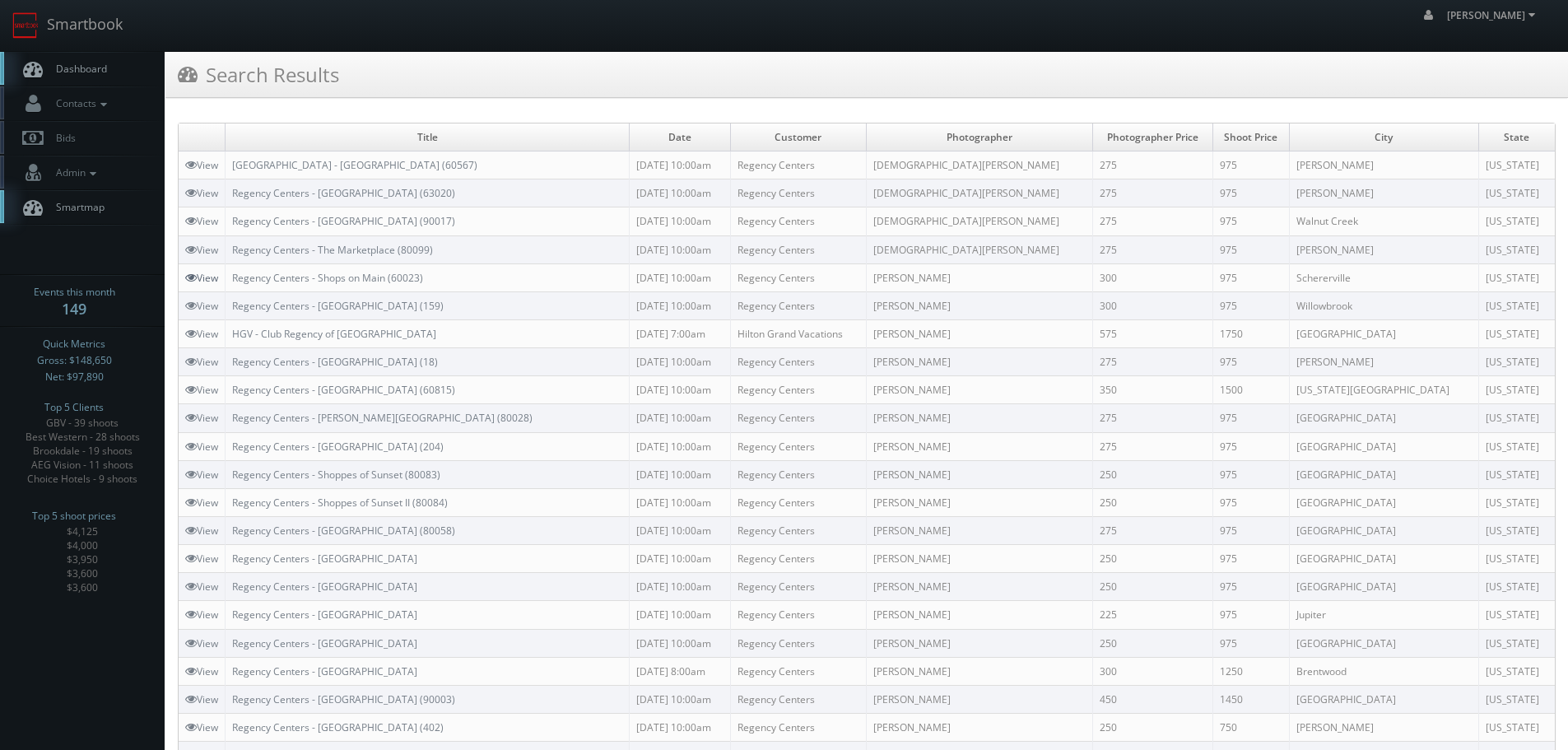
click at [207, 276] on link "View" at bounding box center [202, 278] width 33 height 14
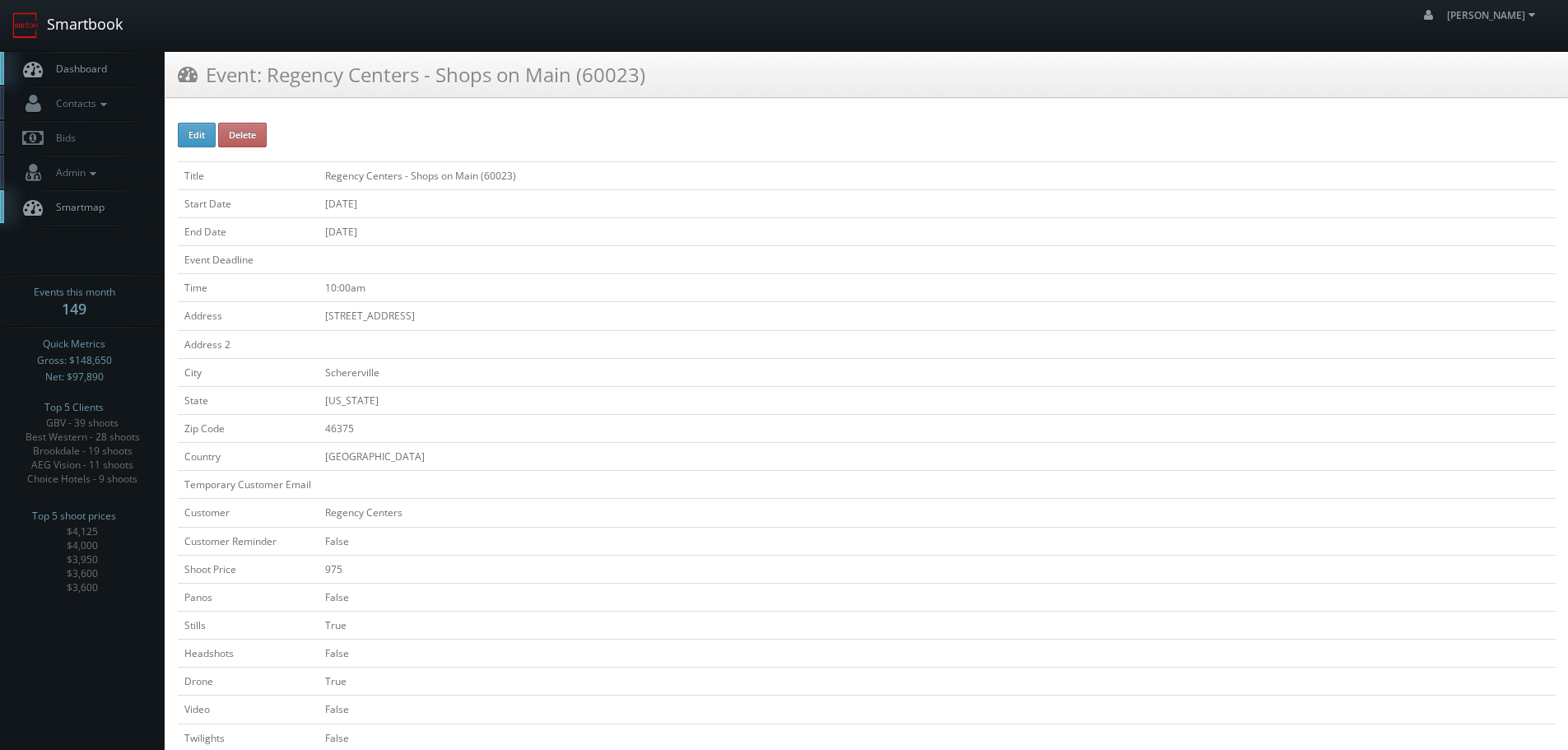
click at [114, 21] on link "Smartbook" at bounding box center [68, 26] width 135 height 51
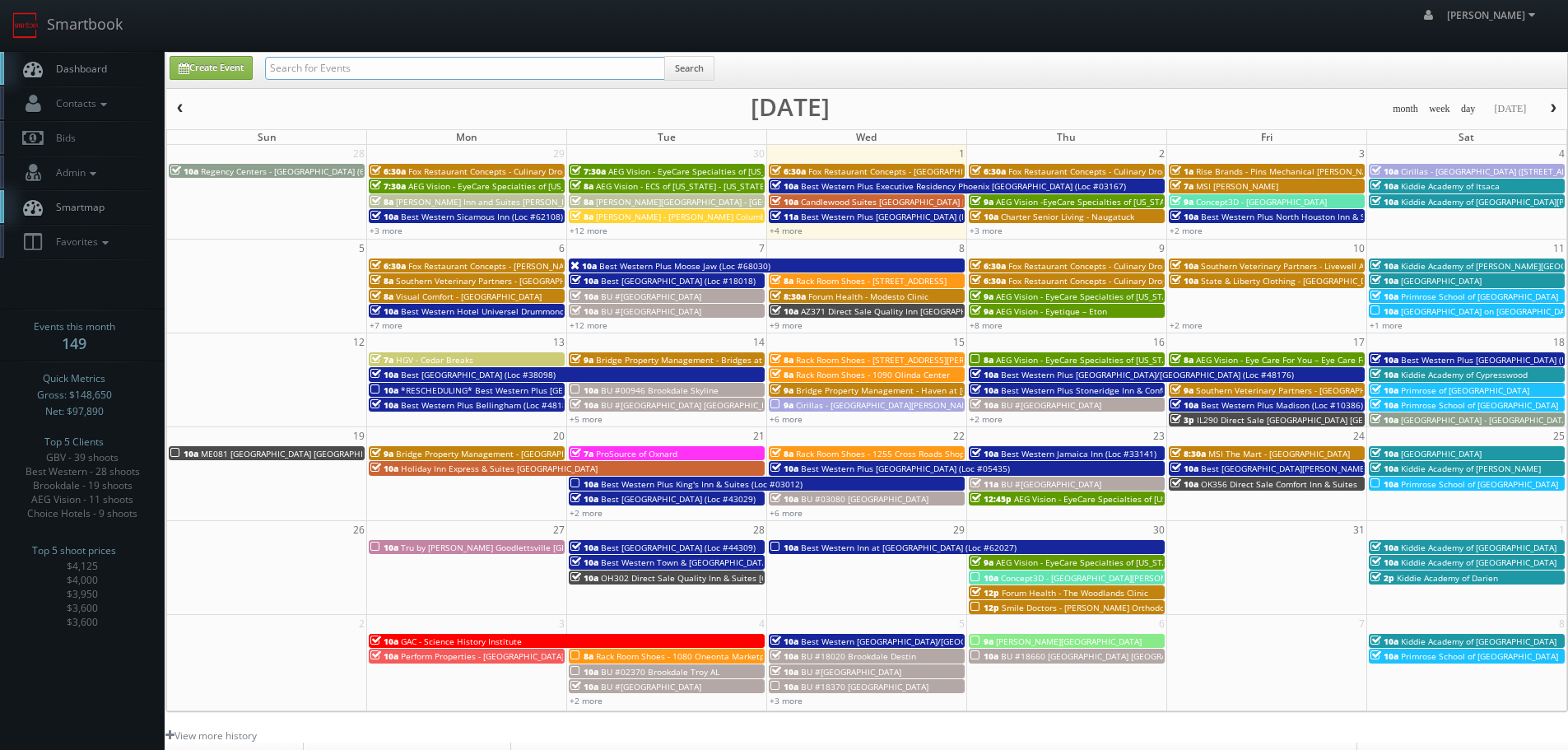
click at [607, 73] on input "text" at bounding box center [465, 68] width 400 height 23
type input "rescheduling"
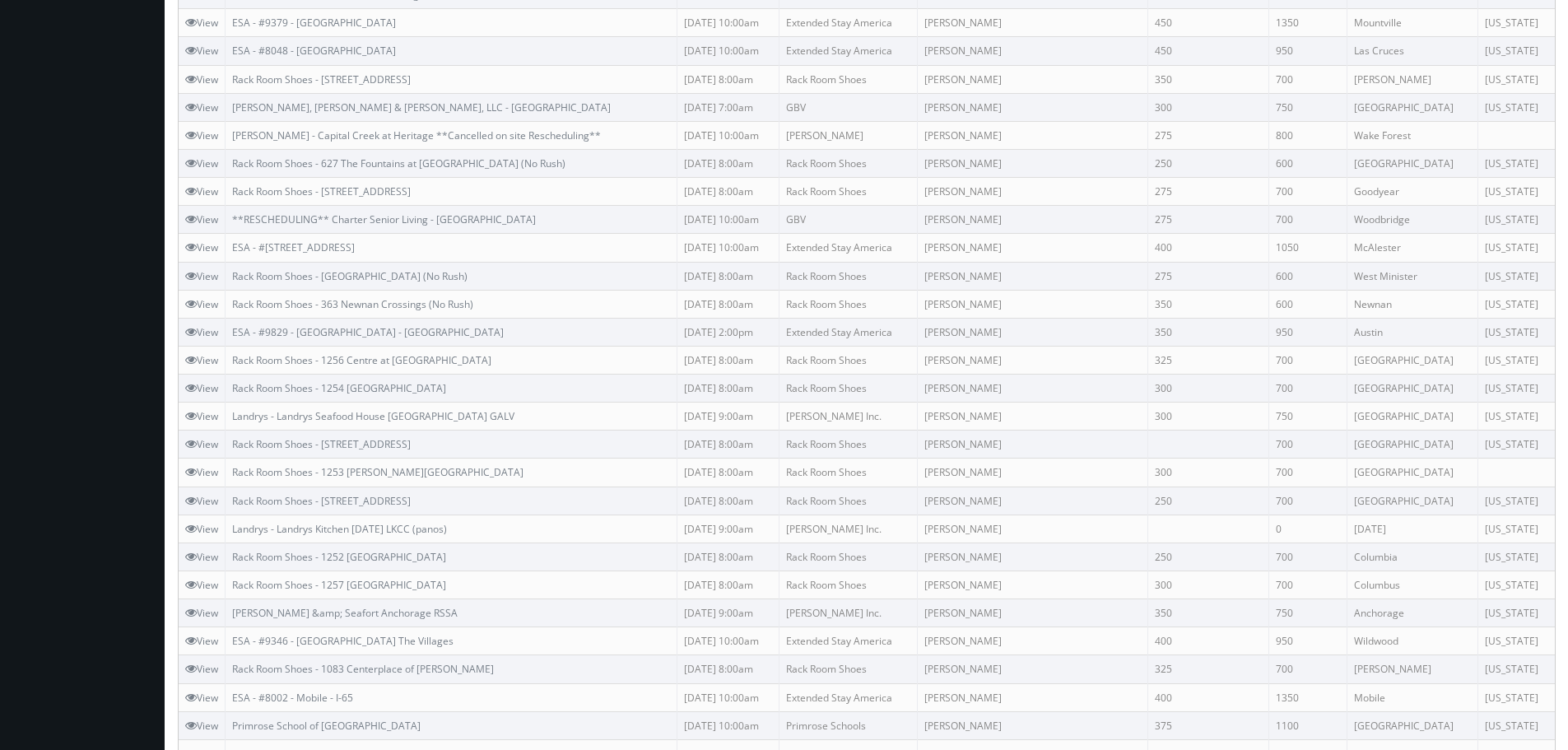
scroll to position [860, 0]
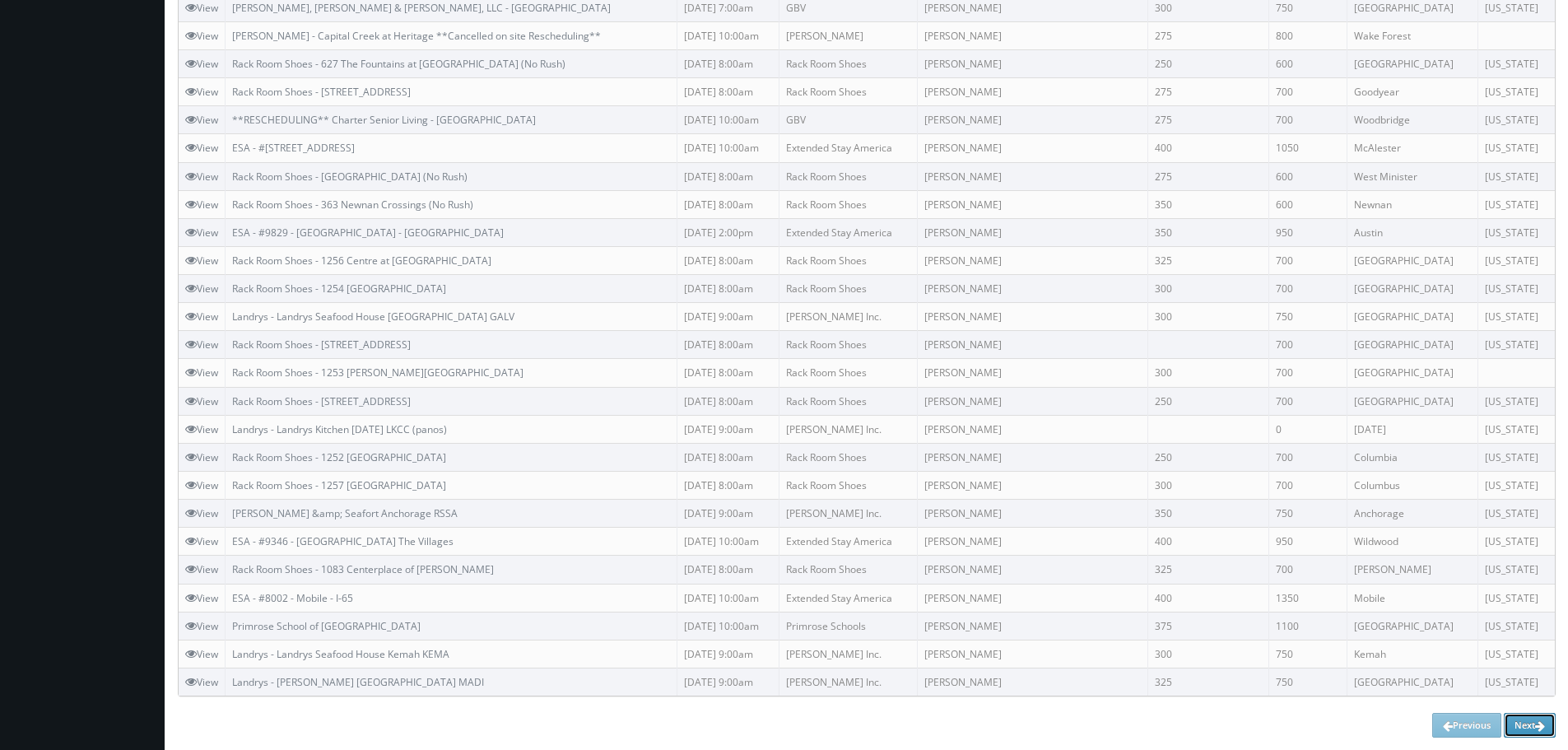
click at [1535, 723] on icon at bounding box center [1540, 726] width 10 height 12
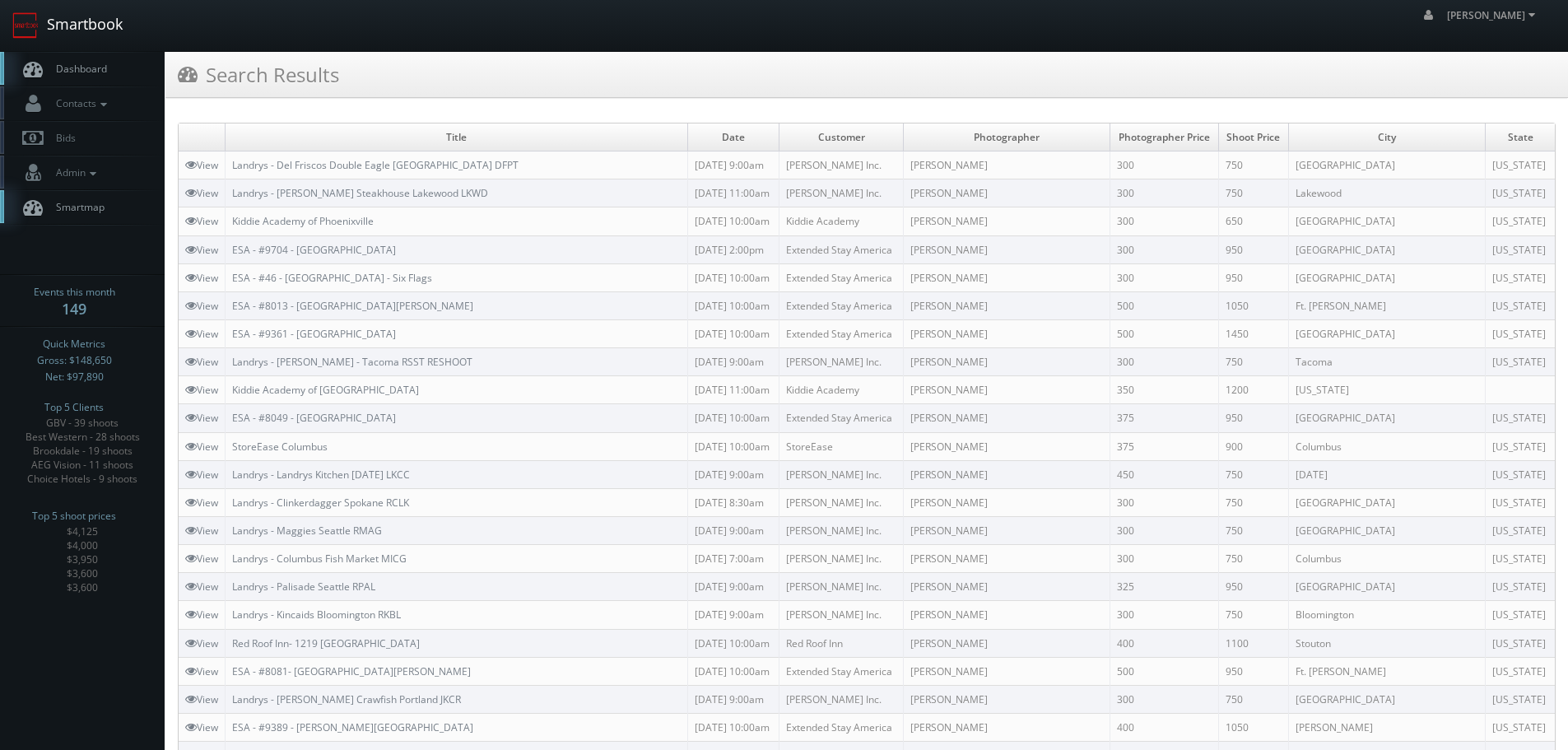
click at [78, 20] on link "Smartbook" at bounding box center [68, 26] width 135 height 51
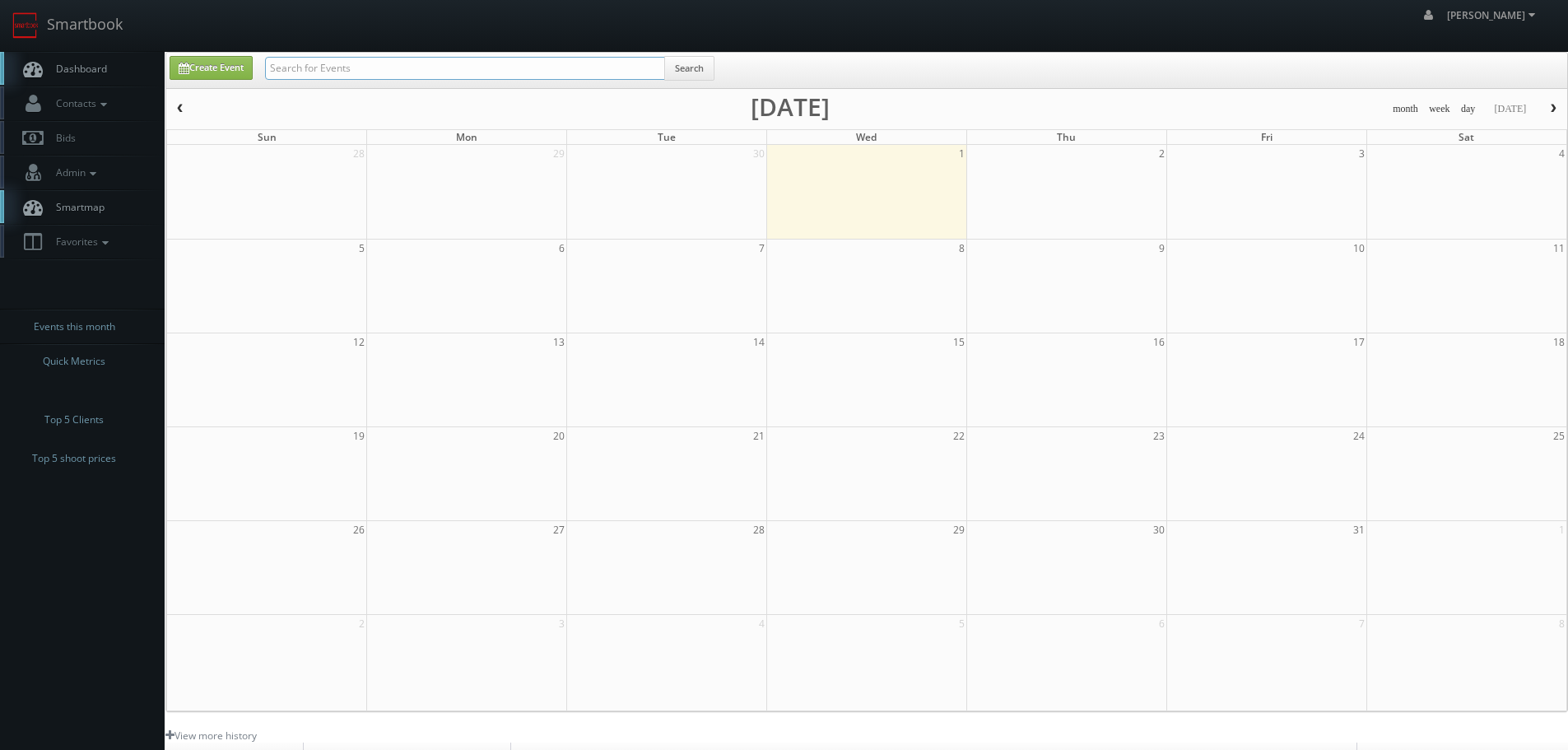
click at [649, 70] on input "text" at bounding box center [465, 68] width 400 height 23
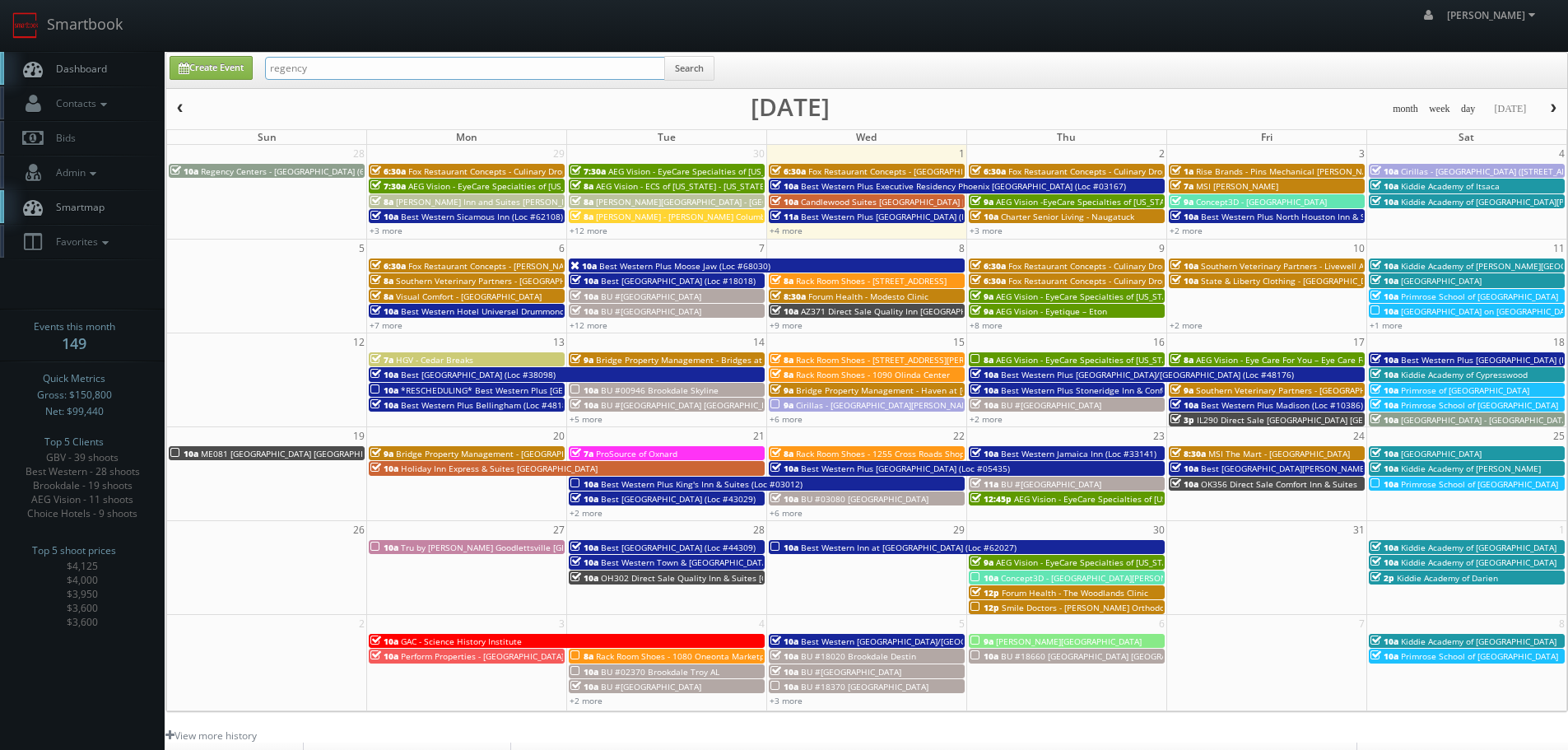
type input "regency"
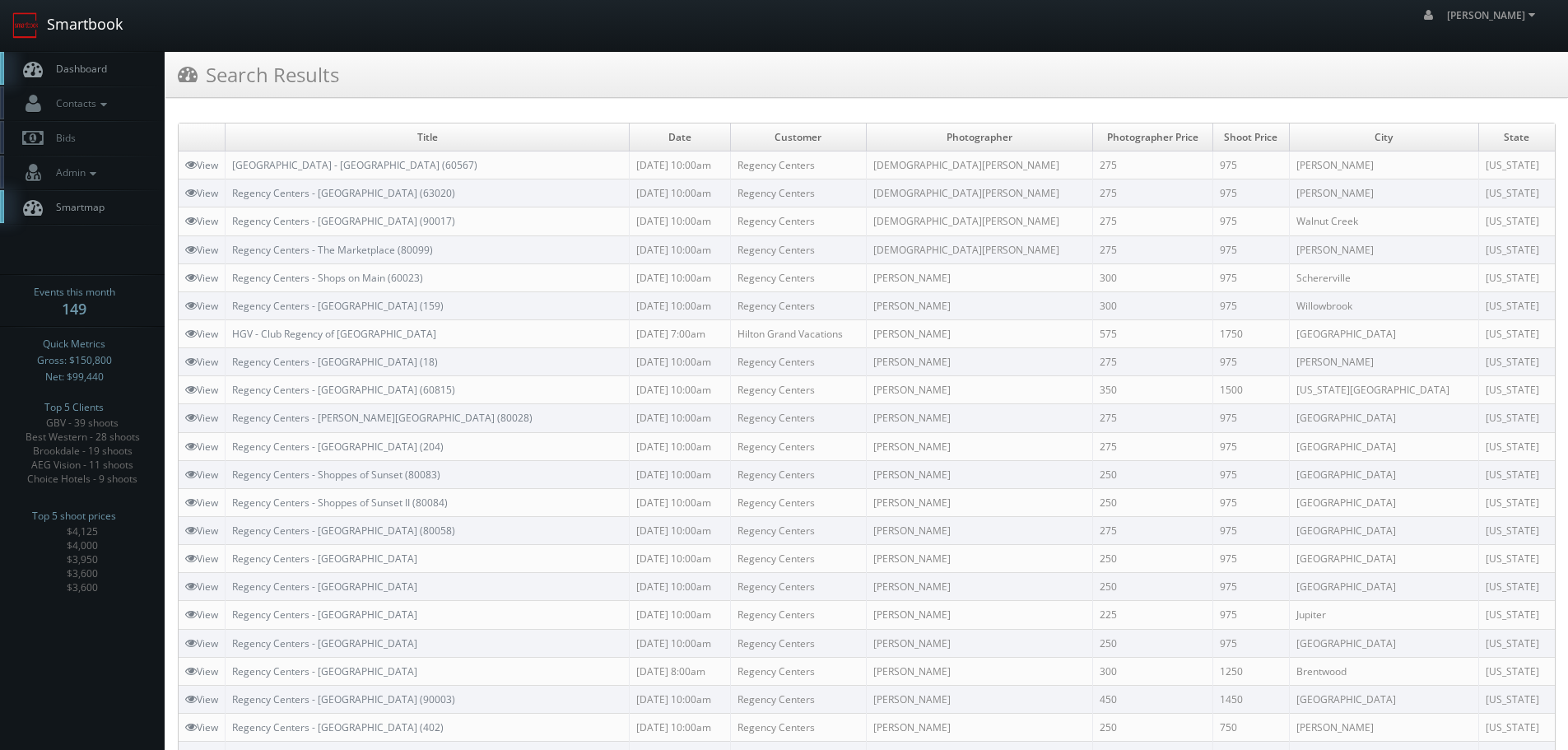
click at [86, 29] on link "Smartbook" at bounding box center [68, 26] width 135 height 51
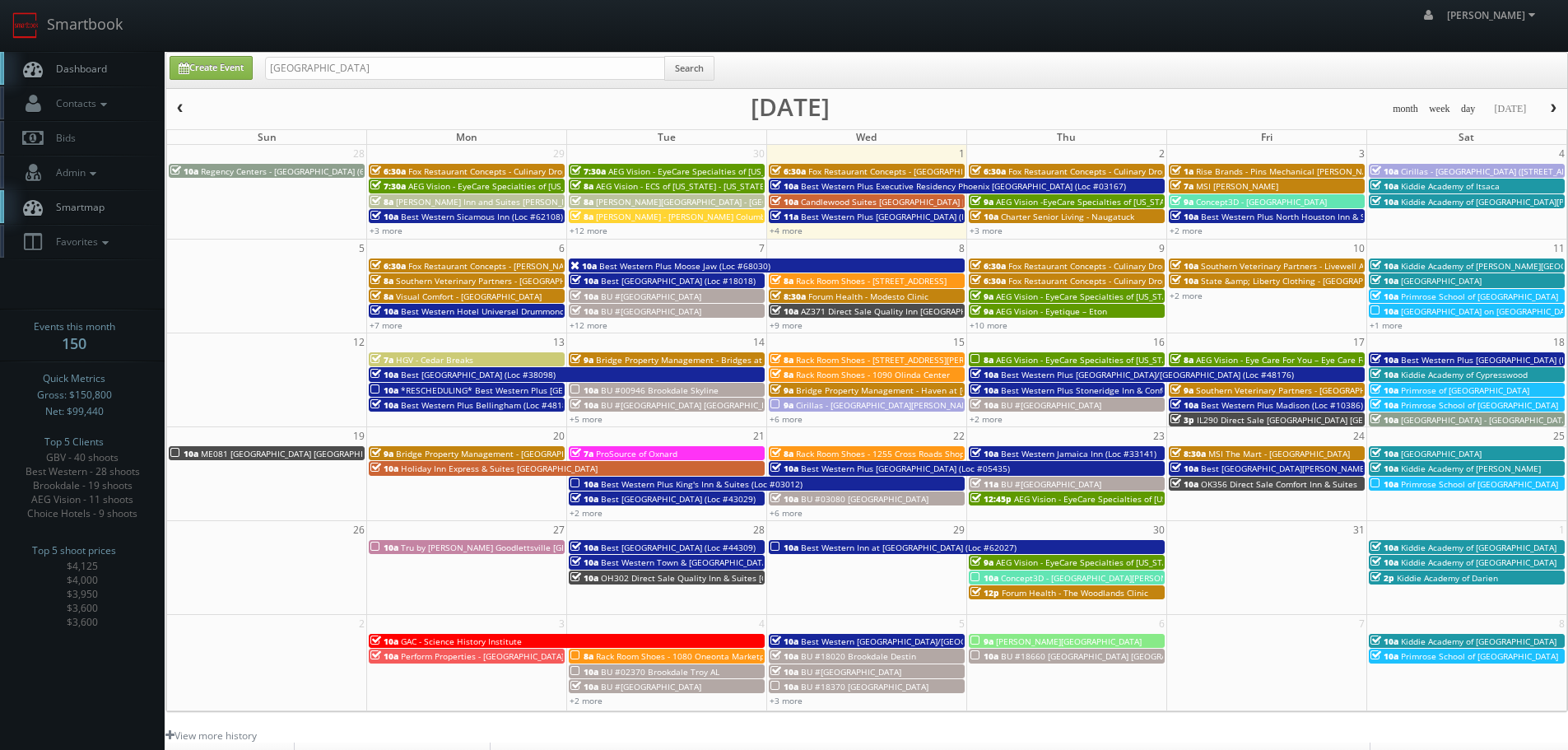
type input "brookdale"
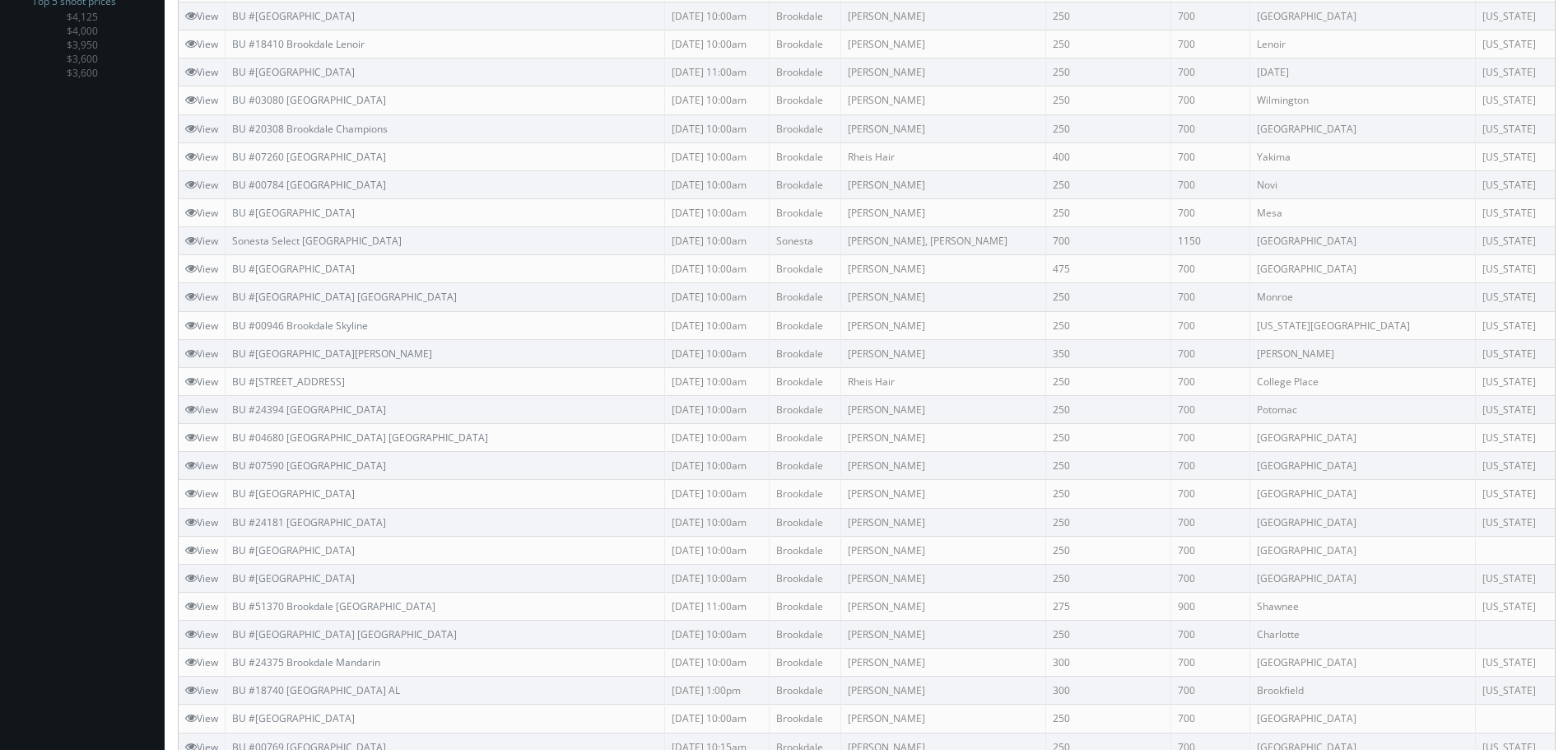
scroll to position [741, 0]
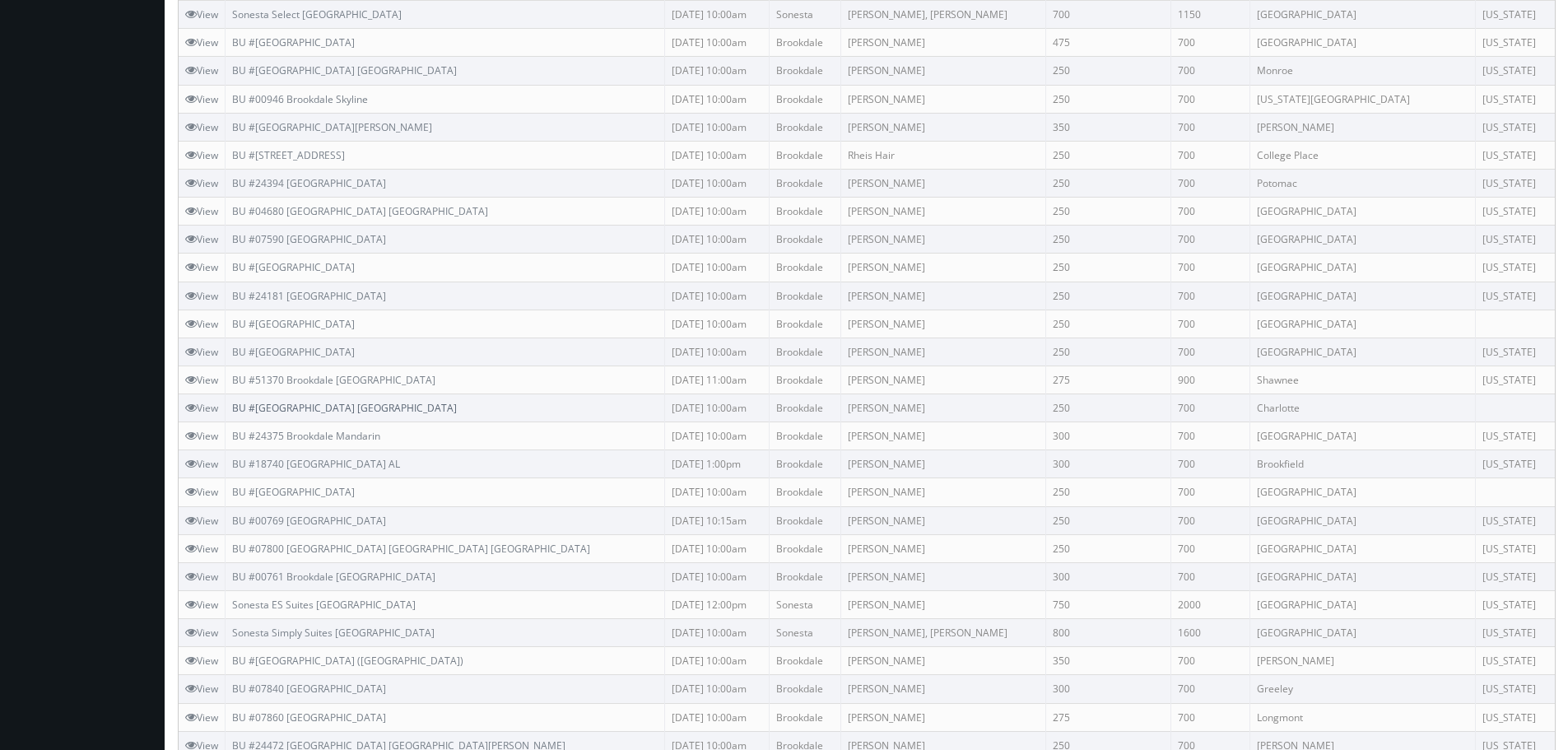
drag, startPoint x: 469, startPoint y: 403, endPoint x: 237, endPoint y: 406, distance: 232.0
click at [237, 406] on td "BU #50610 Brookdale Carriage Club Providence" at bounding box center [445, 408] width 439 height 28
copy link "BU #50610 Brookdale Carriage Club Providence"
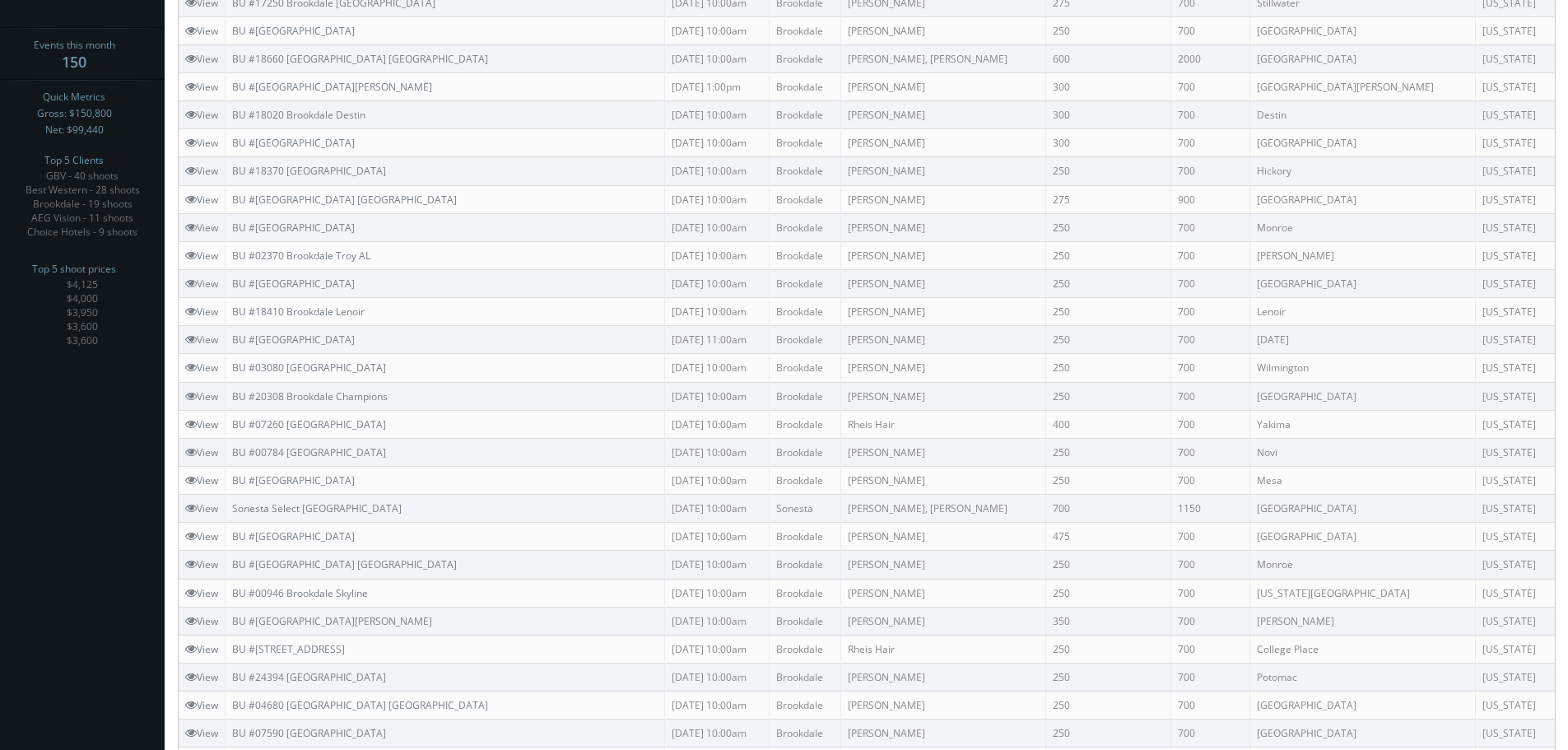
scroll to position [0, 0]
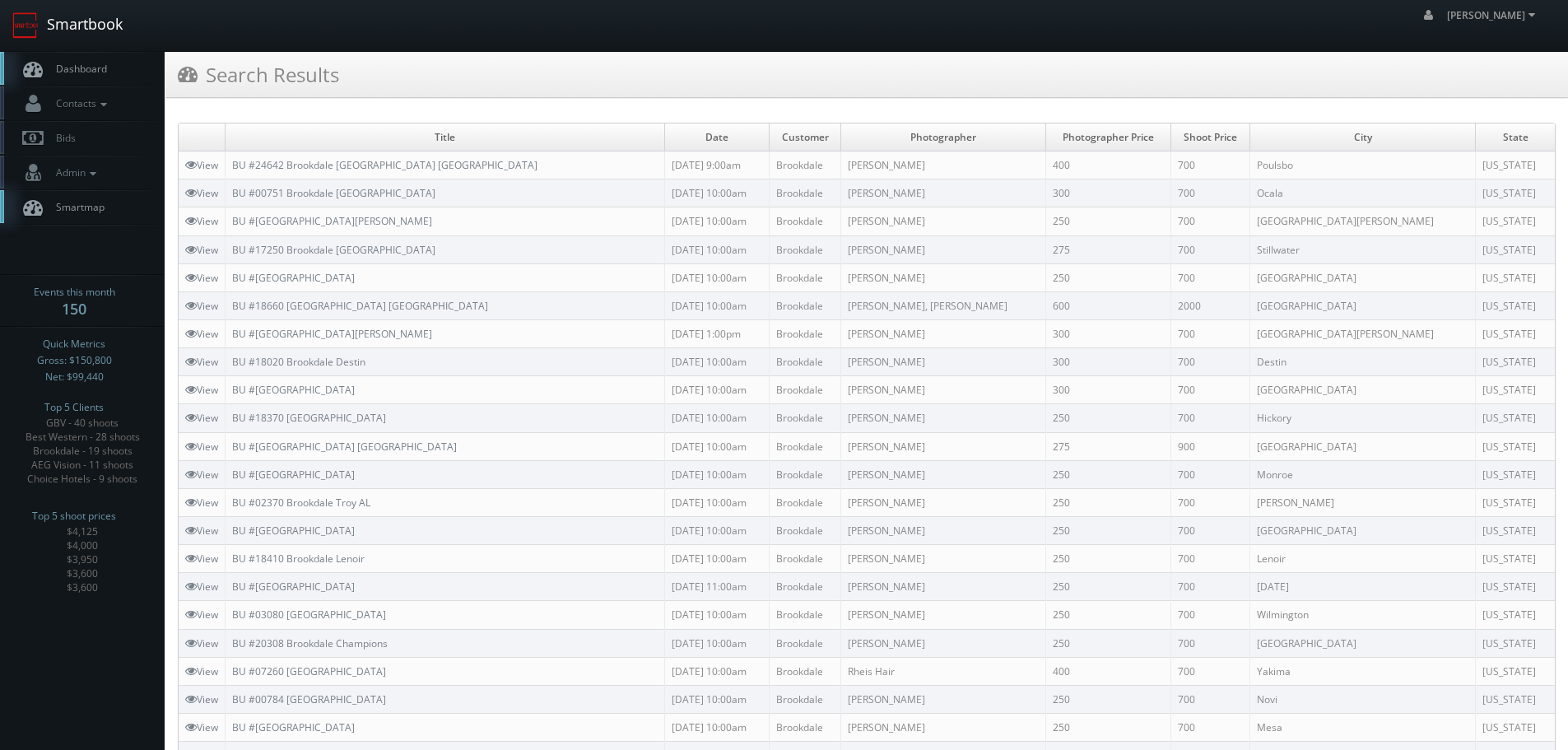
click at [59, 38] on link "Smartbook" at bounding box center [68, 26] width 135 height 51
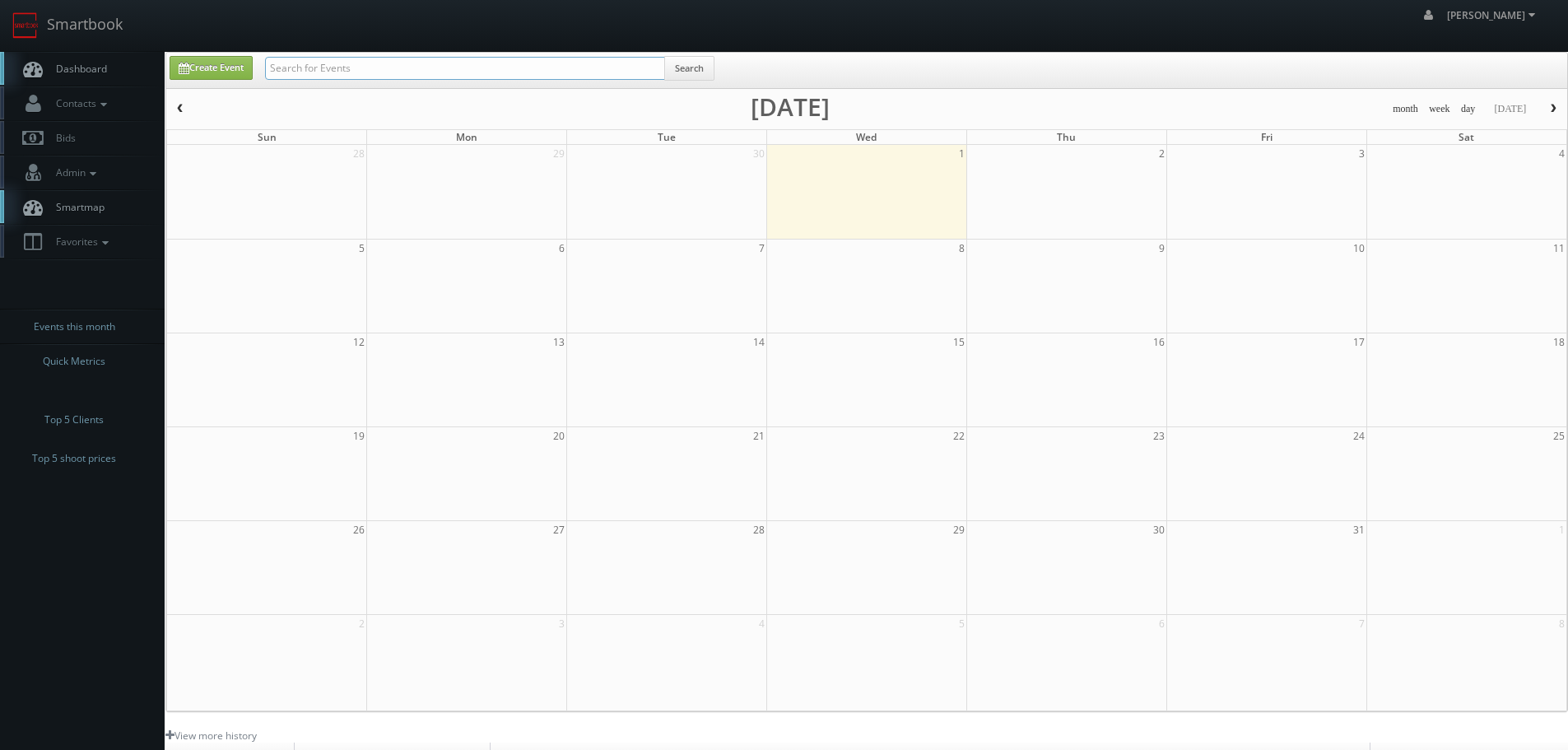
click at [338, 71] on input "text" at bounding box center [465, 68] width 400 height 23
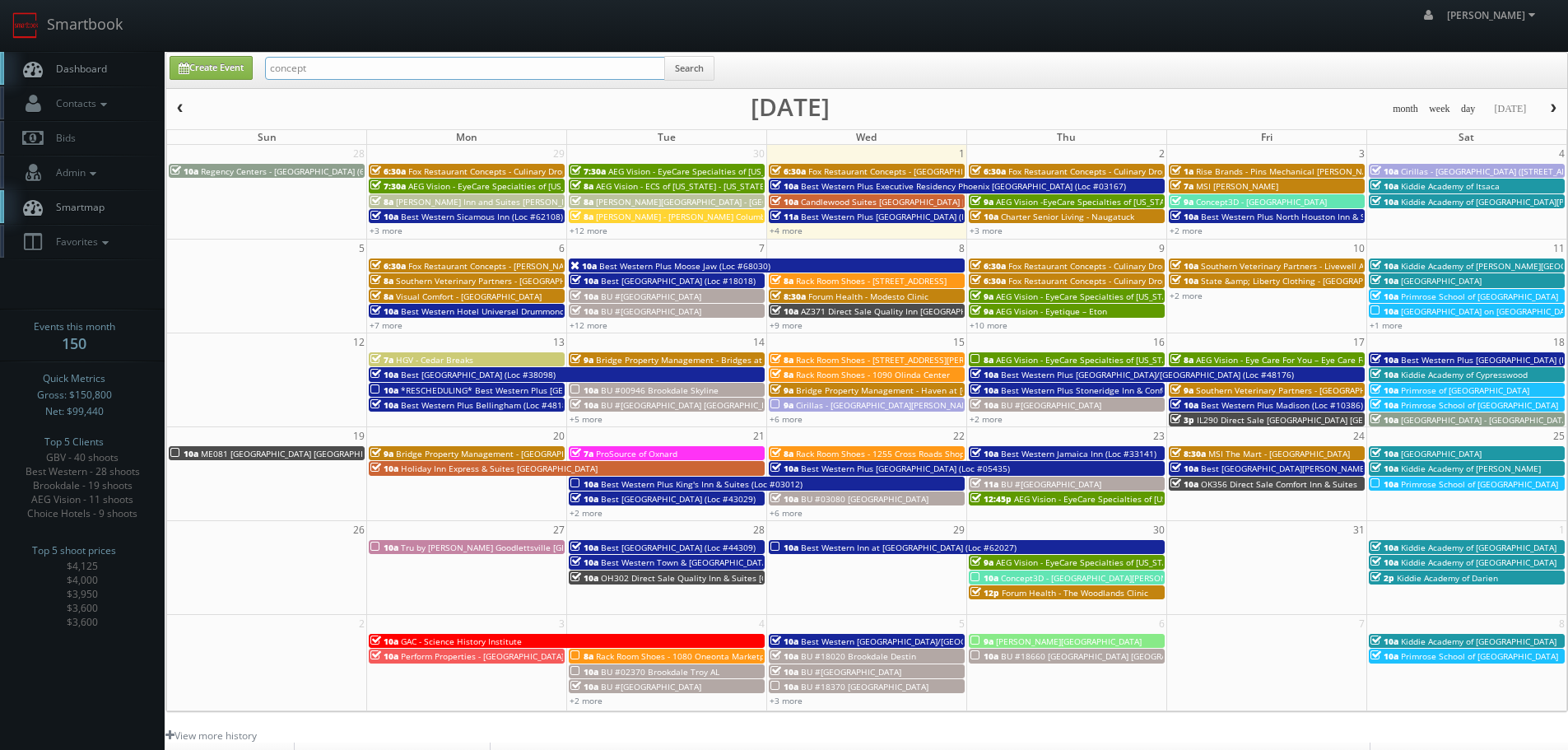
type input "concept"
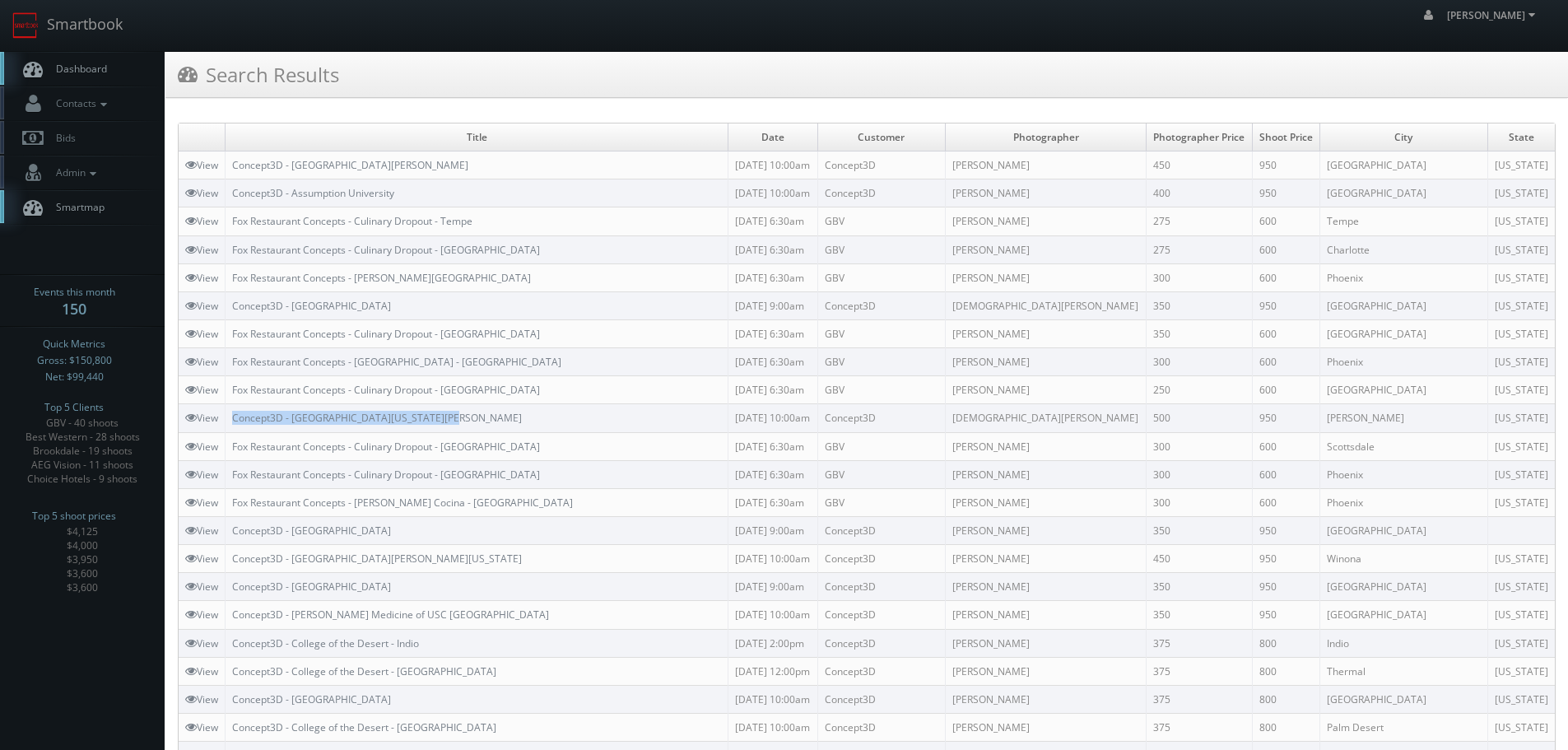
drag, startPoint x: 452, startPoint y: 413, endPoint x: 233, endPoint y: 412, distance: 219.0
click at [233, 412] on td "Concept3D - University of California Davis" at bounding box center [477, 418] width 503 height 28
copy link "Concept3D - University of California Davis"
click at [660, 417] on td "Concept3D - University of California Davis" at bounding box center [477, 418] width 503 height 28
click at [116, 27] on link "Smartbook" at bounding box center [68, 26] width 135 height 51
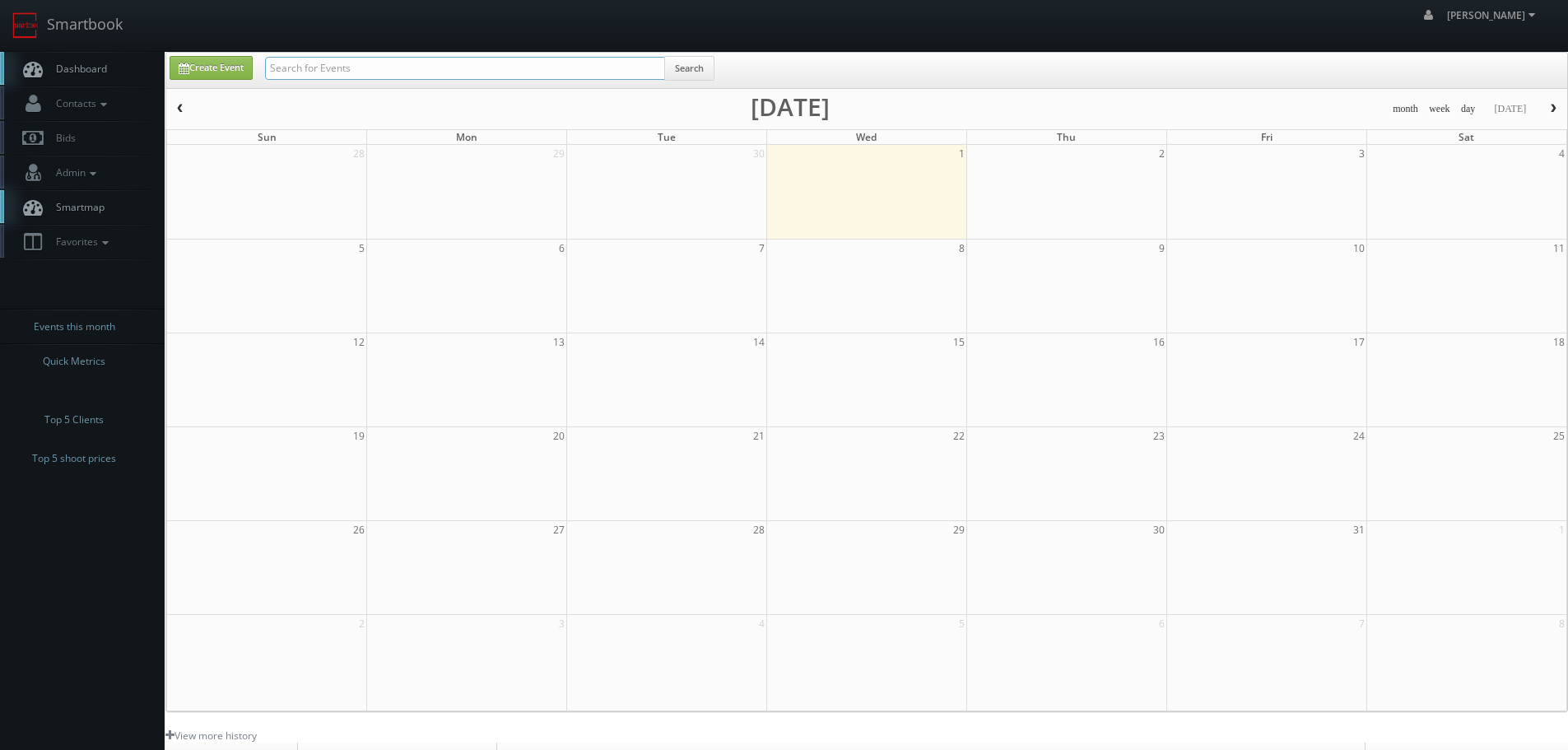
drag, startPoint x: 0, startPoint y: 0, endPoint x: 400, endPoint y: 72, distance: 406.4
click at [400, 72] on input "text" at bounding box center [465, 68] width 400 height 23
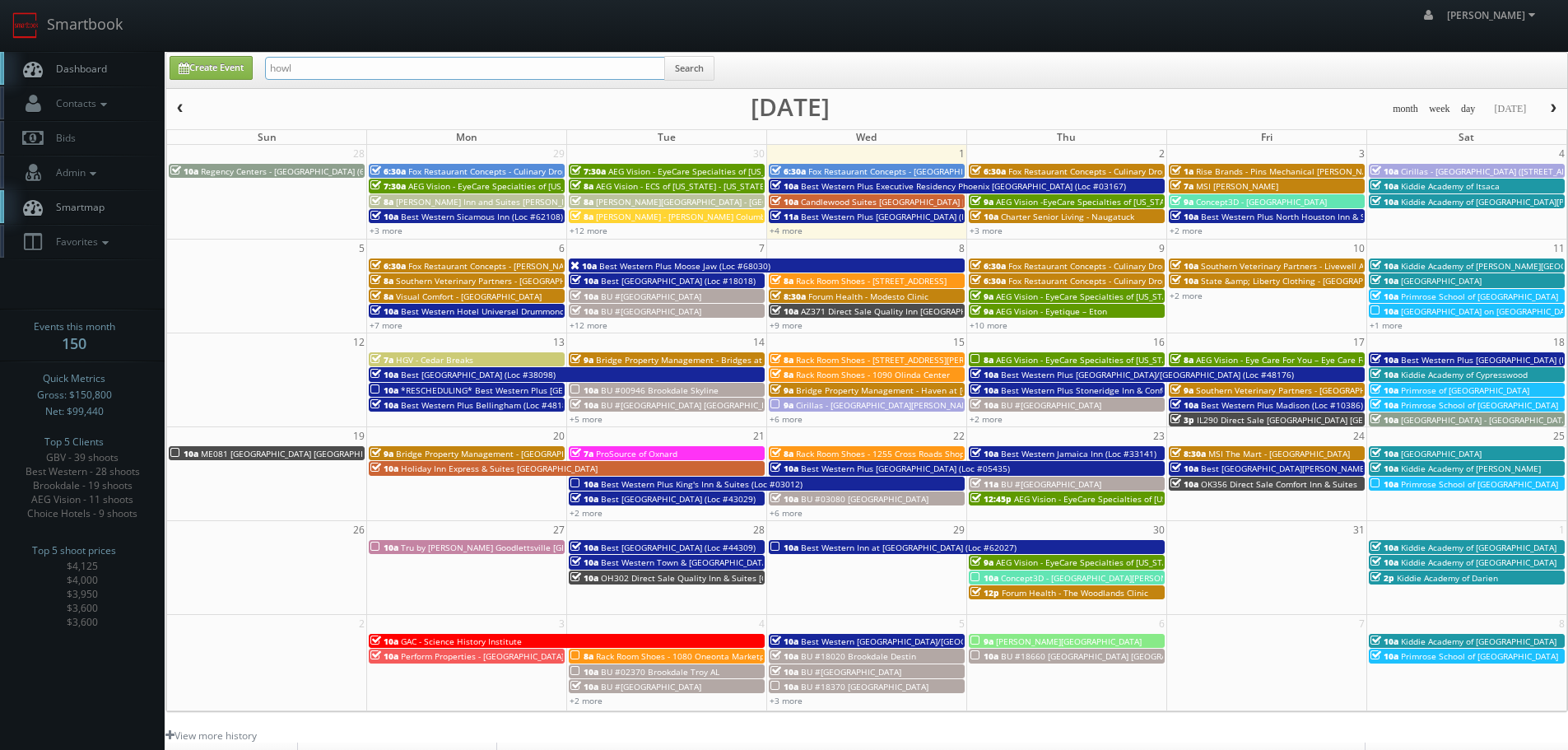
type input "howl"
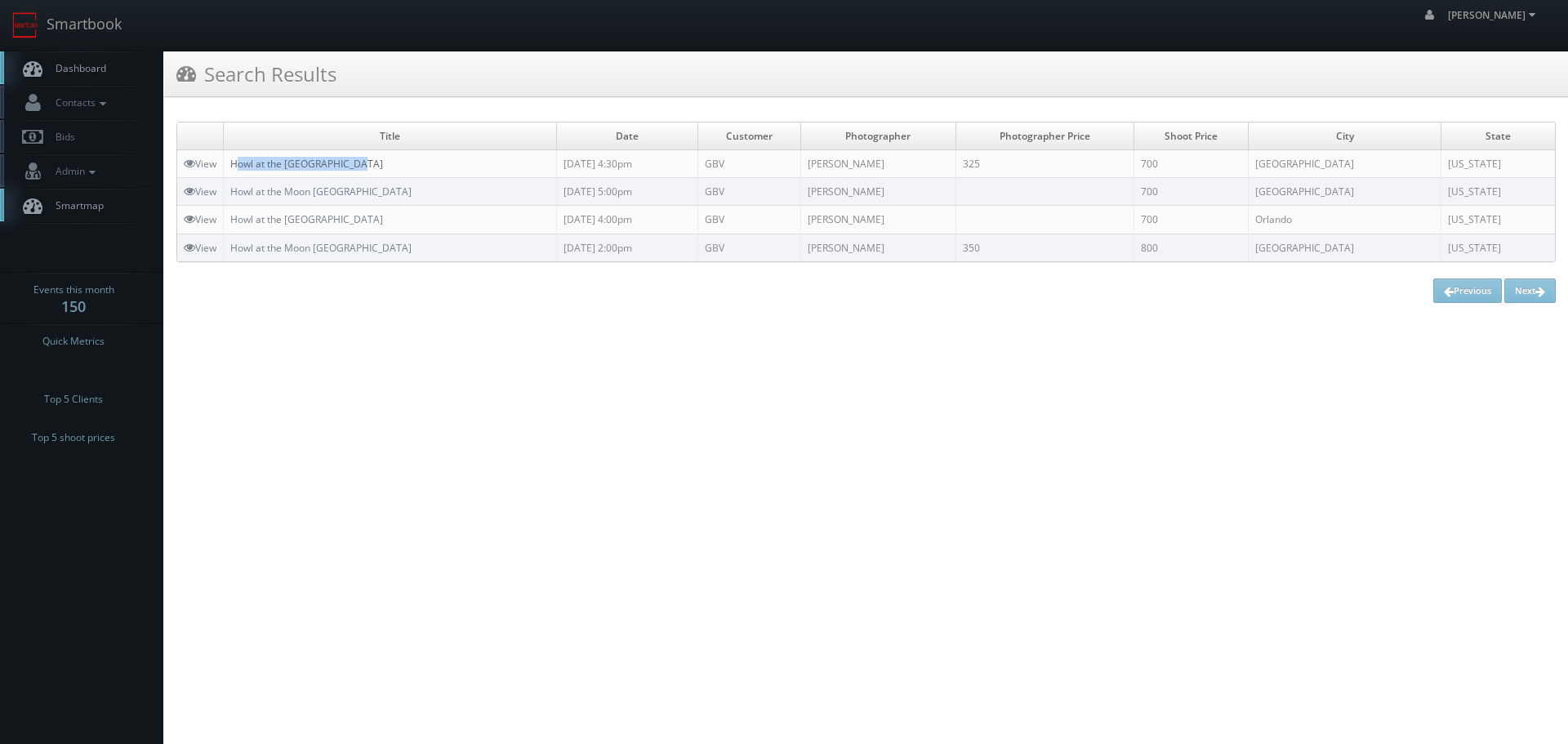
drag, startPoint x: 389, startPoint y: 164, endPoint x: 240, endPoint y: 168, distance: 149.1
click at [240, 168] on td "Howl at the [GEOGRAPHIC_DATA]" at bounding box center [390, 164] width 333 height 28
drag, startPoint x: 304, startPoint y: 164, endPoint x: 401, endPoint y: 153, distance: 97.6
click at [401, 153] on td "Howl at the [GEOGRAPHIC_DATA]" at bounding box center [390, 164] width 333 height 28
drag, startPoint x: 388, startPoint y: 161, endPoint x: 279, endPoint y: 159, distance: 109.0
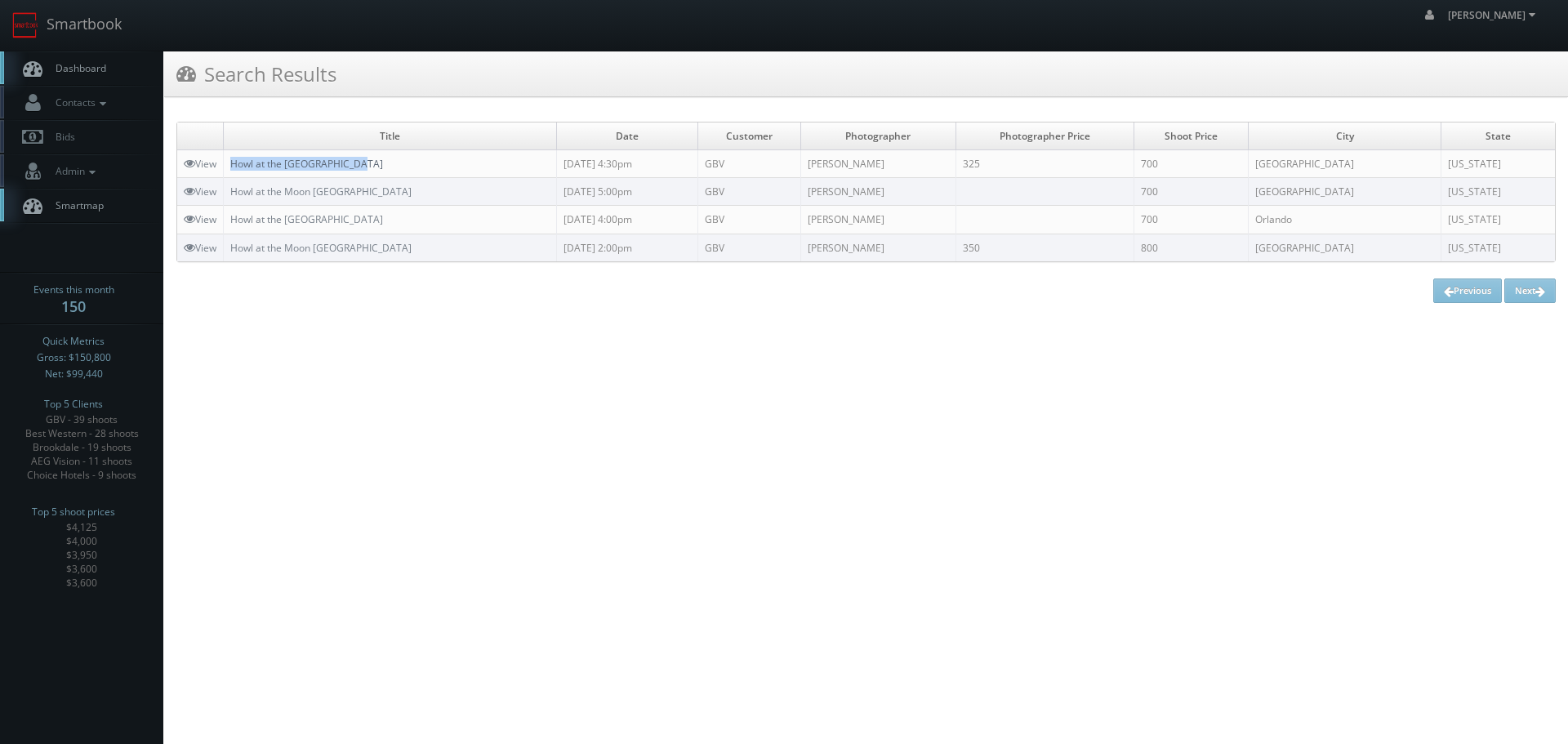
click at [236, 165] on td "Howl at the [GEOGRAPHIC_DATA]" at bounding box center [390, 164] width 333 height 28
copy link "Howl at the [GEOGRAPHIC_DATA]"
drag, startPoint x: 989, startPoint y: 468, endPoint x: 980, endPoint y: 461, distance: 11.4
click at [986, 468] on html "Smartbook Toggle Side Navigation Toggle Top Navigation [PERSON_NAME] [PERSON_NA…" at bounding box center [784, 372] width 1568 height 744
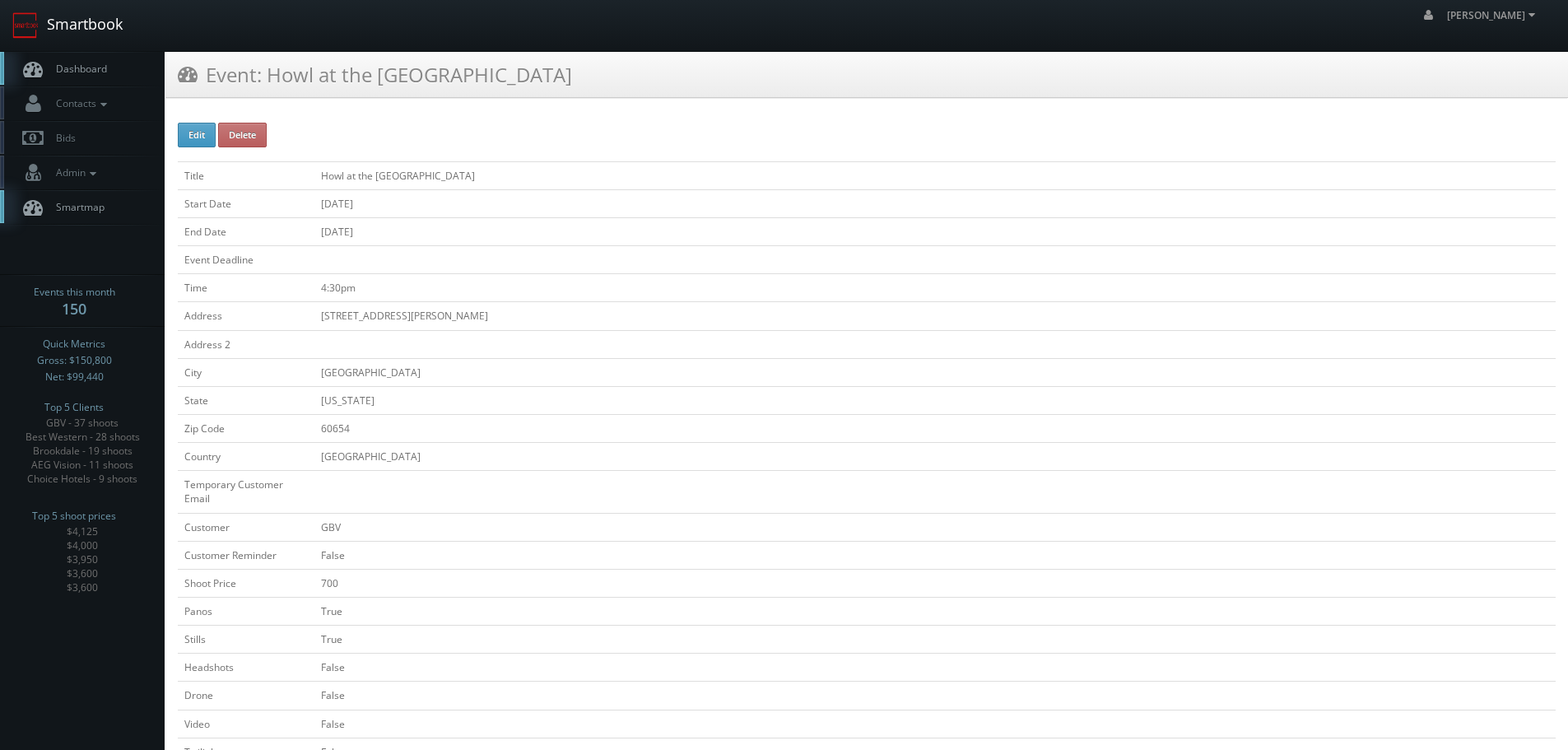
click at [110, 40] on link "Smartbook" at bounding box center [68, 26] width 135 height 51
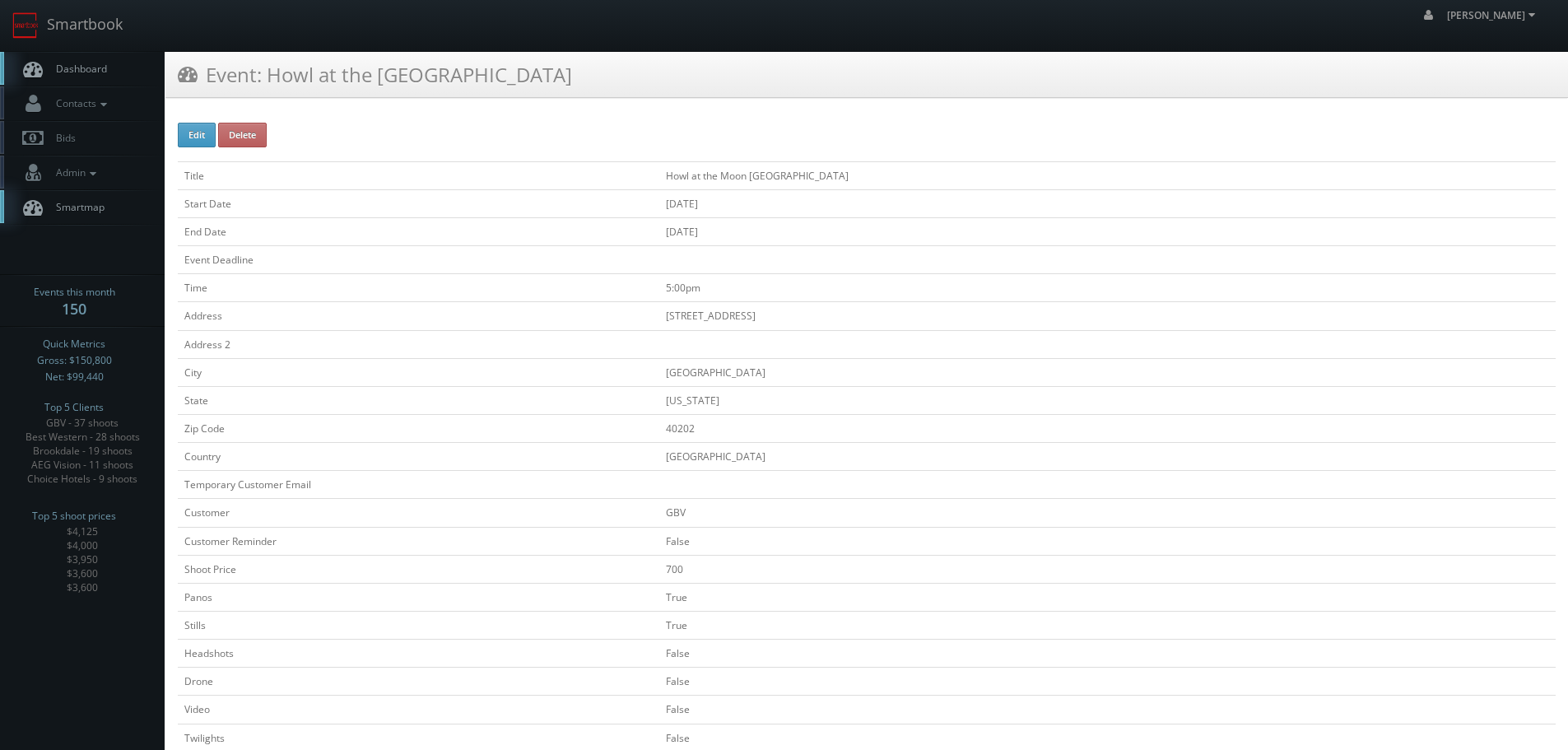
scroll to position [494, 0]
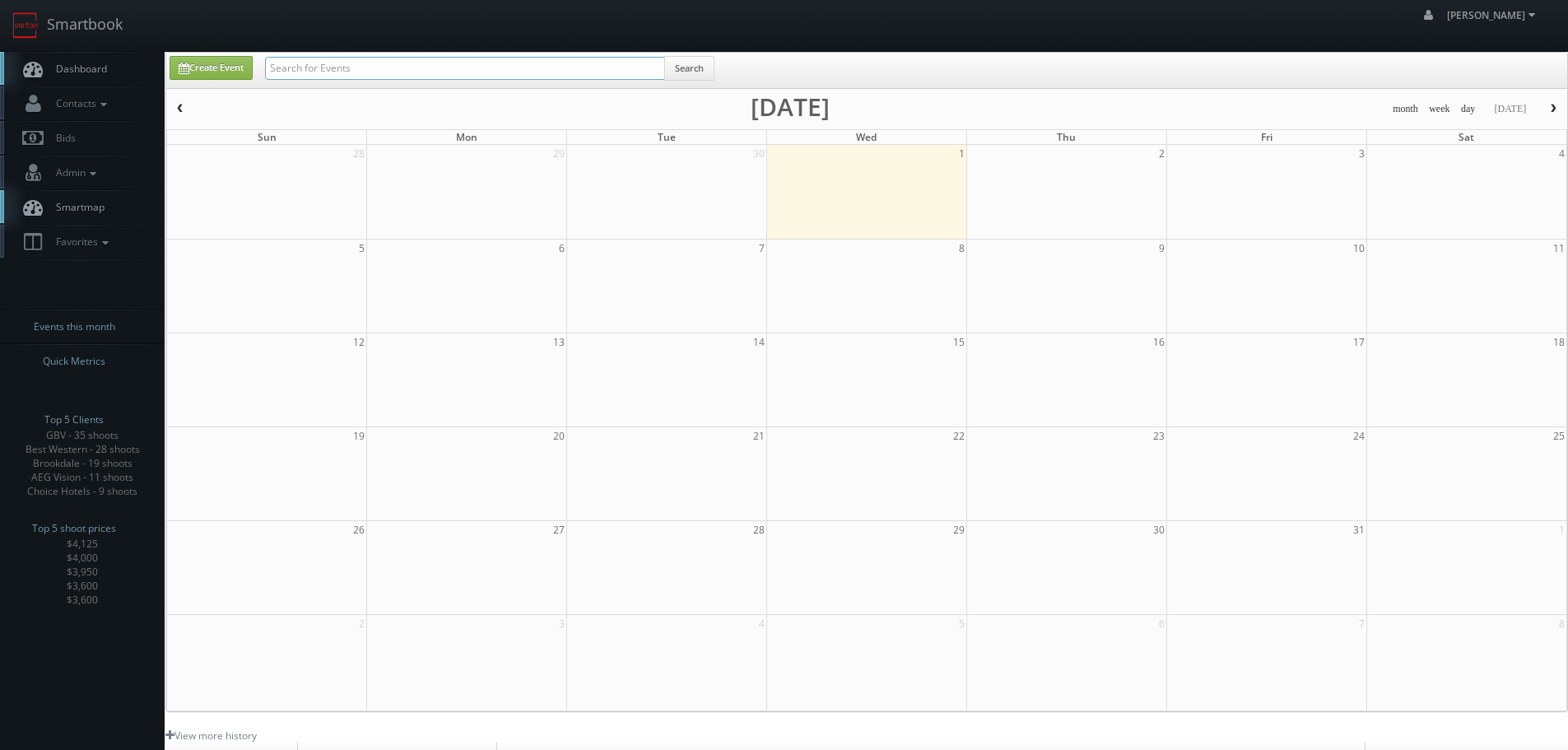
drag, startPoint x: 0, startPoint y: 0, endPoint x: 349, endPoint y: 68, distance: 355.6
click at [349, 68] on input "text" at bounding box center [465, 68] width 400 height 23
type input "[GEOGRAPHIC_DATA]"
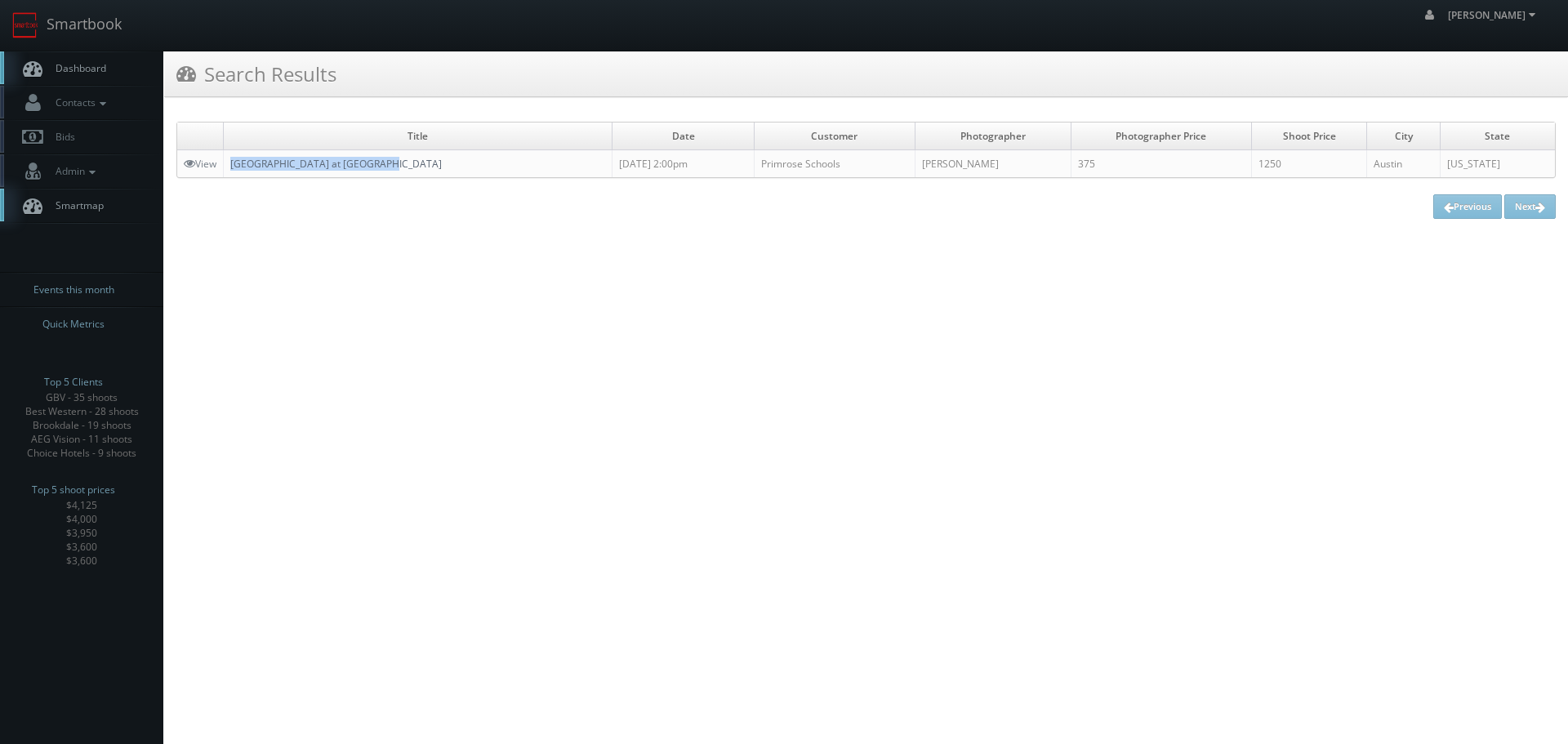
drag, startPoint x: 393, startPoint y: 168, endPoint x: 234, endPoint y: 161, distance: 159.2
click at [234, 161] on td "Primrose School at Easton Park" at bounding box center [418, 164] width 389 height 28
copy link "Primrose School at Easton Park"
